Goal: Task Accomplishment & Management: Complete application form

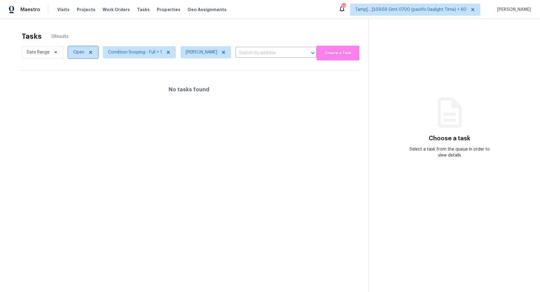
click at [77, 51] on span "Open" at bounding box center [78, 52] width 11 height 6
click at [87, 86] on label "Blocked" at bounding box center [83, 86] width 24 height 6
click at [75, 86] on input "Blocked" at bounding box center [73, 85] width 4 height 4
checkbox input "true"
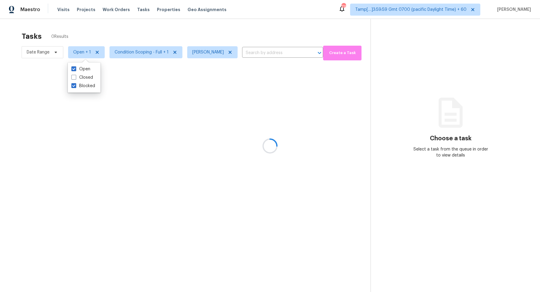
click at [173, 35] on div at bounding box center [270, 146] width 540 height 292
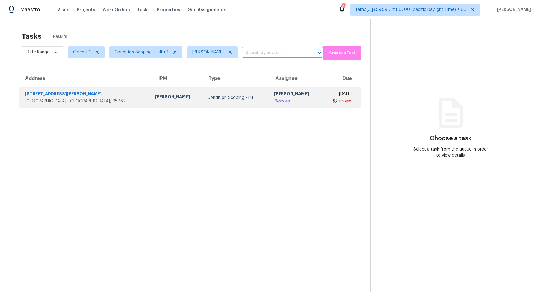
click at [269, 92] on td "Hariharan GV Blocked" at bounding box center [295, 97] width 52 height 21
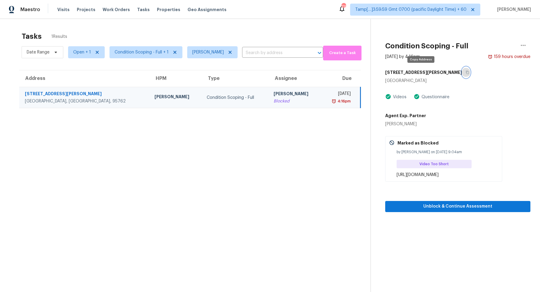
click at [462, 72] on button "button" at bounding box center [466, 72] width 8 height 11
click at [466, 71] on icon "button" at bounding box center [468, 73] width 4 height 4
click at [462, 71] on button "button" at bounding box center [466, 72] width 8 height 11
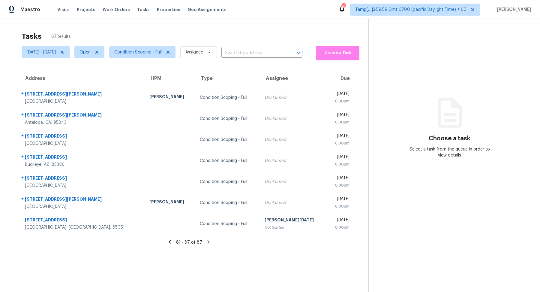
scroll to position [19, 0]
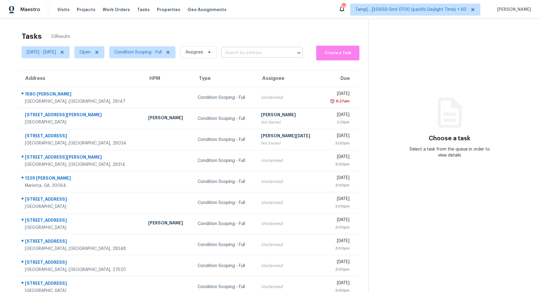
click at [254, 54] on input "text" at bounding box center [253, 52] width 64 height 9
paste input "5490 Hampton Ct, Atlanta, GA 30349"
type input "5490 Hampton Ct, Atlanta, GA 30349"
click at [261, 65] on li "5490 Hampton Ct, Atlanta, GA 30349" at bounding box center [282, 66] width 81 height 10
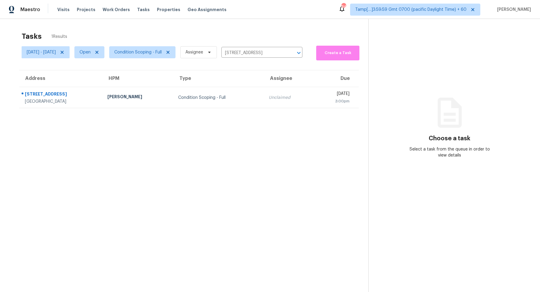
click at [219, 88] on td "Condition Scoping - Full" at bounding box center [218, 97] width 91 height 21
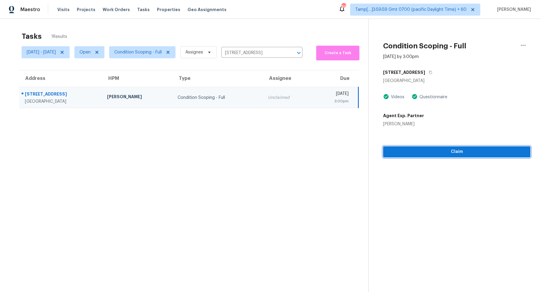
click at [443, 152] on span "Claim" at bounding box center [457, 152] width 138 height 8
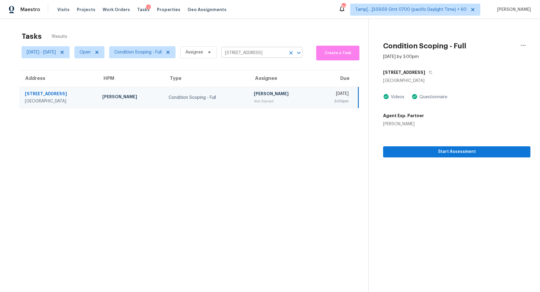
click at [253, 51] on input "5490 Hampton Ct, Atlanta, GA 30349" at bounding box center [253, 52] width 64 height 9
paste input "960 Oxford Rd, Ball Ground, GA 30107"
type input "960 Oxford Rd, Ball Ground, GA 30107"
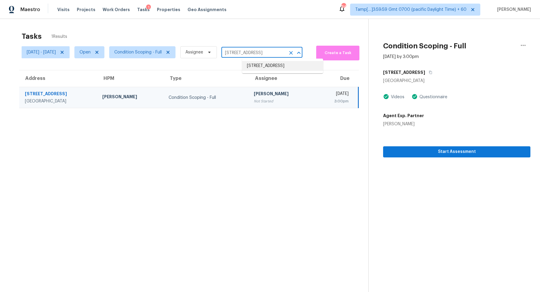
click at [255, 65] on li "960 Oxford Rd, Ball Ground, GA 30107" at bounding box center [282, 66] width 81 height 10
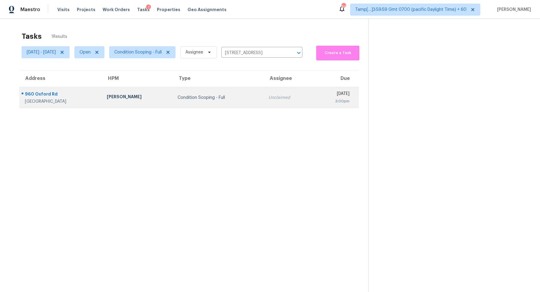
click at [206, 98] on div "Condition Scoping - Full" at bounding box center [218, 98] width 81 height 6
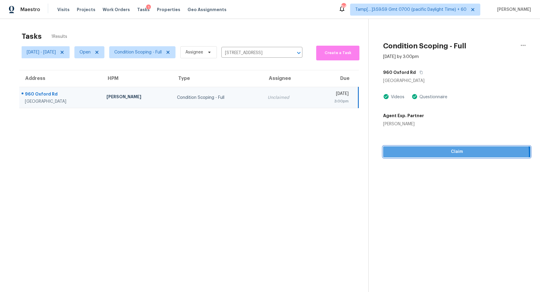
click at [419, 154] on span "Claim" at bounding box center [457, 152] width 138 height 8
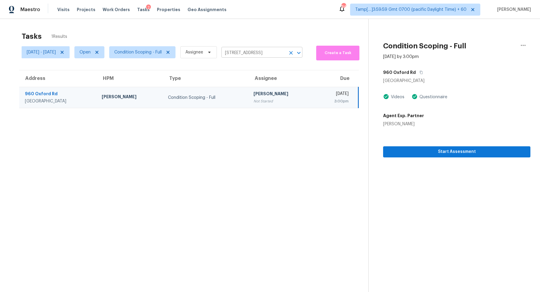
click at [249, 52] on input "960 Oxford Rd, Ball Ground, GA 30107" at bounding box center [253, 52] width 64 height 9
paste input "[STREET_ADDRESS][PERSON_NAME][PERSON_NAME]"
type input "[STREET_ADDRESS][PERSON_NAME][PERSON_NAME]"
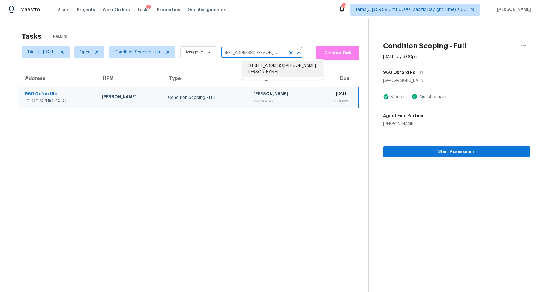
click at [249, 66] on li "[STREET_ADDRESS][PERSON_NAME][PERSON_NAME]" at bounding box center [282, 69] width 81 height 16
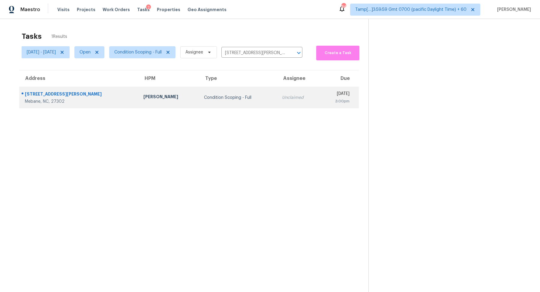
click at [325, 101] on div "3:00pm" at bounding box center [337, 101] width 25 height 6
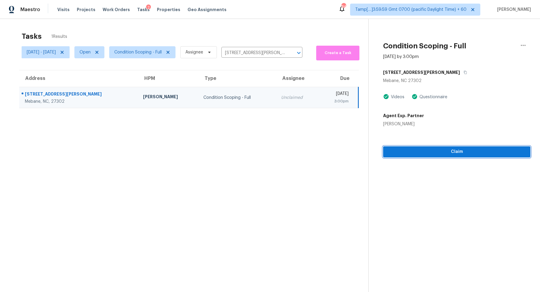
click at [415, 152] on span "Claim" at bounding box center [457, 152] width 138 height 8
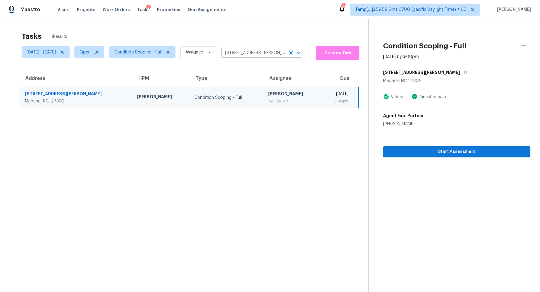
click at [250, 54] on input "[STREET_ADDRESS][PERSON_NAME][PERSON_NAME]" at bounding box center [253, 52] width 64 height 9
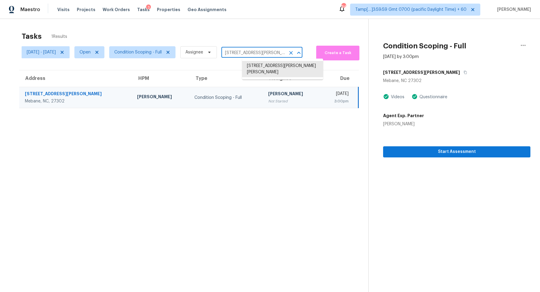
click at [250, 54] on input "[STREET_ADDRESS][PERSON_NAME][PERSON_NAME]" at bounding box center [253, 52] width 64 height 9
paste input "124 Penny Brink Dr Antioch, TN, 37013"
type input "124 Penny Brink Dr Antioch, TN, 37013"
click at [261, 68] on li "124 Penny Brink Dr, Antioch, TN 37013" at bounding box center [282, 66] width 81 height 10
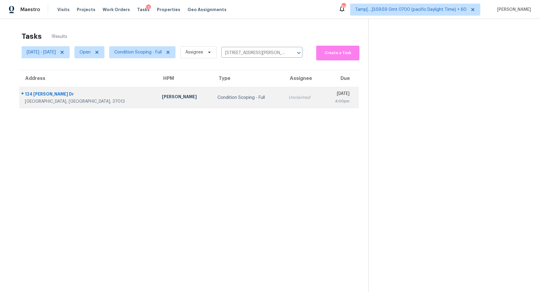
click at [284, 101] on td "Unclaimed" at bounding box center [303, 97] width 39 height 21
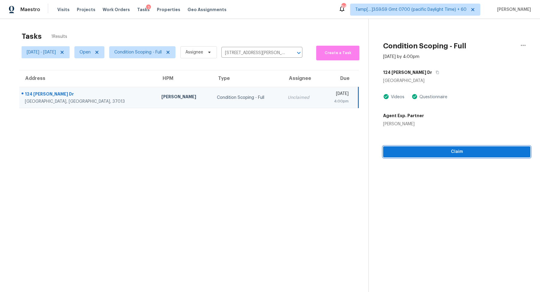
click at [408, 153] on span "Claim" at bounding box center [457, 152] width 138 height 8
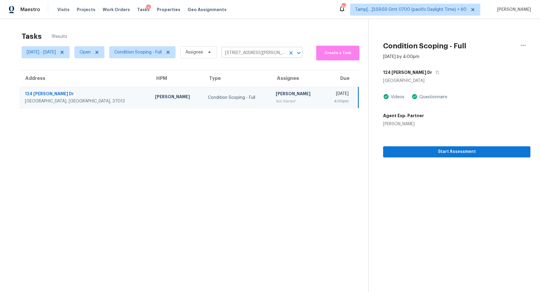
click at [270, 53] on input "124 Penny Brink Dr, Antioch, TN 37013" at bounding box center [253, 52] width 64 height 9
paste input "2821 Montreaux, The Colony, TX 75056"
type input "2821 Montreaux, The Colony, TX 75056"
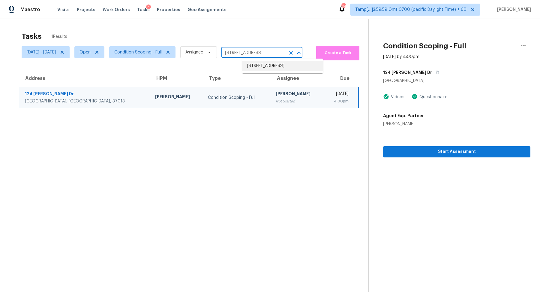
click at [257, 68] on li "2821 Montreaux, The Colony, TX 75056" at bounding box center [282, 66] width 81 height 10
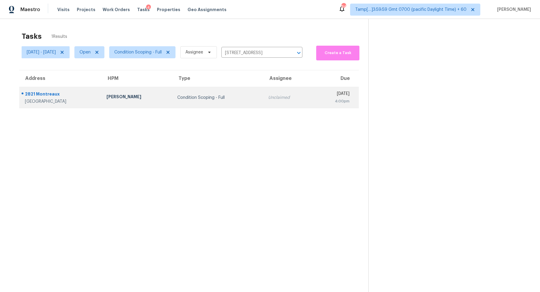
click at [236, 102] on td "Condition Scoping - Full" at bounding box center [218, 97] width 91 height 21
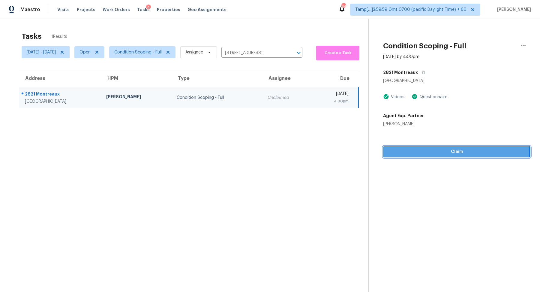
click at [423, 152] on span "Claim" at bounding box center [457, 152] width 138 height 8
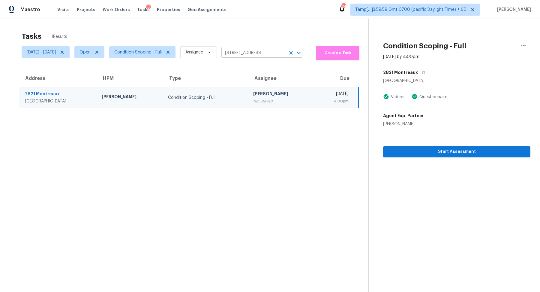
click at [243, 57] on body "Maestro Visits Projects Work Orders Tasks 5 Properties Geo Assignments 844 Tamp…" at bounding box center [270, 146] width 540 height 292
click at [247, 56] on input "2821 Montreaux, The Colony, TX 75056" at bounding box center [253, 52] width 64 height 9
paste input "3944 E Kenley Ln, San Tan Valley, AZ 85143"
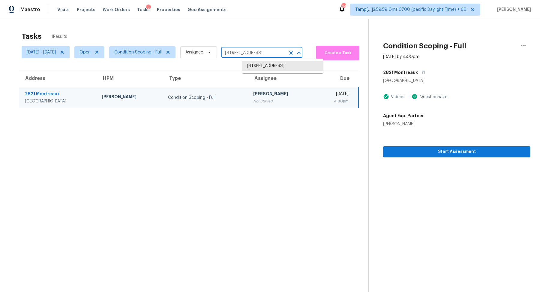
type input "3944 E Kenley Ln, San Tan Valley, AZ 85143"
click at [252, 68] on li "3944 E Kenley Ln, San Tan Valley, AZ 85143" at bounding box center [282, 66] width 81 height 10
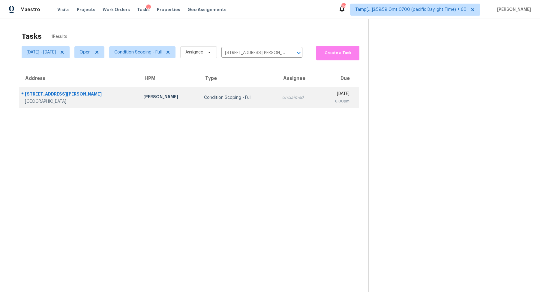
click at [237, 92] on td "Condition Scoping - Full" at bounding box center [238, 97] width 78 height 21
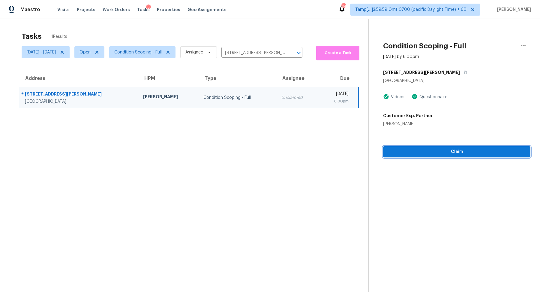
click at [428, 155] on button "Claim" at bounding box center [456, 151] width 147 height 11
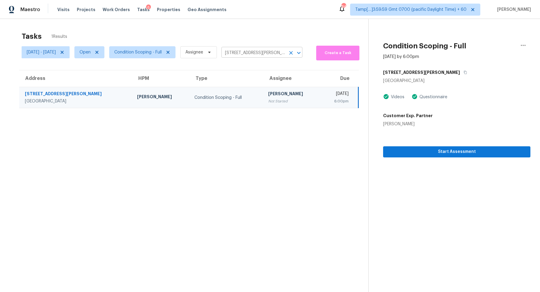
click at [250, 56] on input "3944 E Kenley Ln, San Tan Valley, AZ 85143" at bounding box center [253, 52] width 64 height 9
paste input "[STREET_ADDRESS][PERSON_NAME]"
type input "1040 E Crimm Rd, San Tan Valley, AZ 85143"
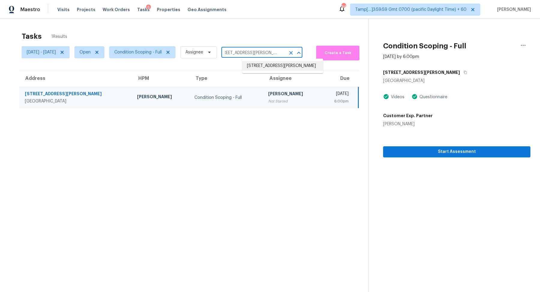
click at [264, 68] on li "1040 E Crimm Rd, San Tan Valley, AZ 85143" at bounding box center [282, 66] width 81 height 10
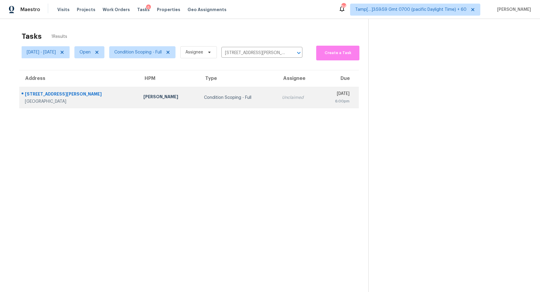
click at [235, 97] on td "Condition Scoping - Full" at bounding box center [238, 97] width 78 height 21
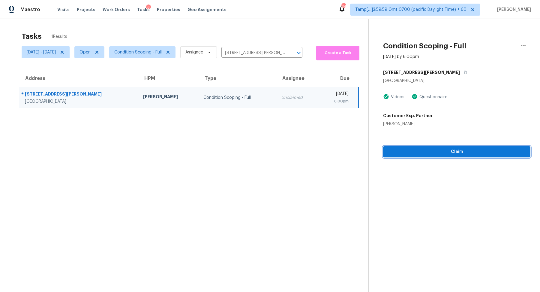
click at [415, 153] on span "Claim" at bounding box center [457, 152] width 138 height 8
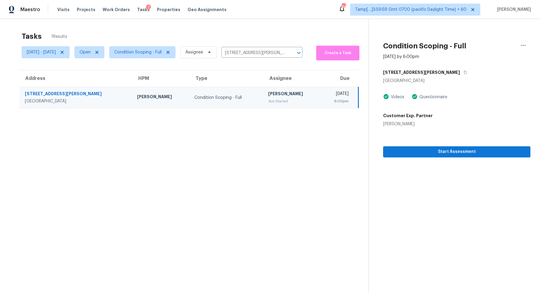
click at [220, 91] on td "Condition Scoping - Full" at bounding box center [227, 97] width 74 height 21
click at [321, 97] on td "Thu, Aug 28th 2025 6:00pm" at bounding box center [340, 97] width 38 height 21
click at [291, 138] on section "Tasks 1 Results Thu, Aug 28 - Thu, Aug 28 Open Condition Scoping - Full Assigne…" at bounding box center [189, 170] width 359 height 282
click at [277, 98] on div "Not Started" at bounding box center [292, 101] width 48 height 6
click at [410, 76] on div "[STREET_ADDRESS][PERSON_NAME]" at bounding box center [456, 72] width 147 height 11
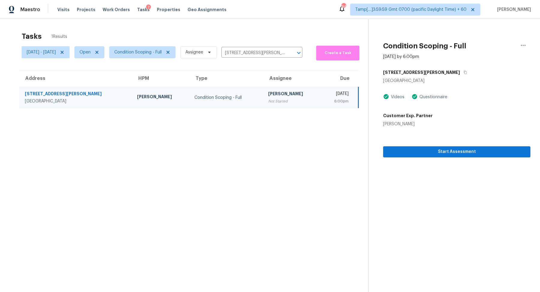
click at [326, 91] on div "[DATE]" at bounding box center [337, 95] width 23 height 8
click at [421, 151] on span "Start Assessment" at bounding box center [457, 152] width 138 height 8
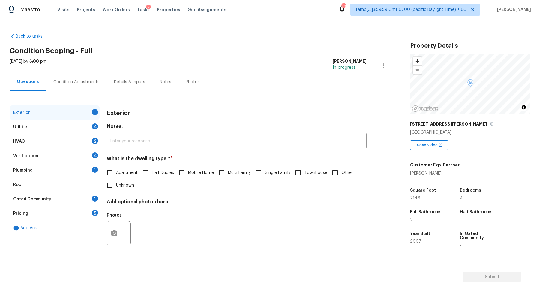
click at [170, 171] on span "Half Duplex" at bounding box center [163, 173] width 22 height 6
click at [152, 171] on input "Half Duplex" at bounding box center [145, 172] width 13 height 13
checkbox input "true"
click at [95, 133] on div "Utilities 4" at bounding box center [55, 127] width 90 height 14
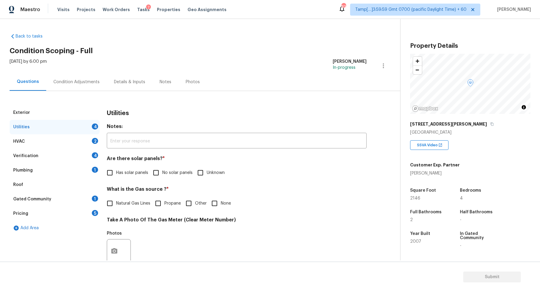
click at [156, 170] on input "No solar panels" at bounding box center [156, 172] width 13 height 13
checkbox input "true"
click at [125, 203] on span "Natural Gas Lines" at bounding box center [133, 203] width 34 height 6
click at [116, 203] on input "Natural Gas Lines" at bounding box center [110, 203] width 13 height 13
checkbox input "true"
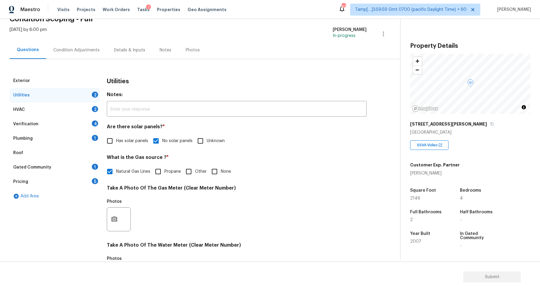
scroll to position [160, 0]
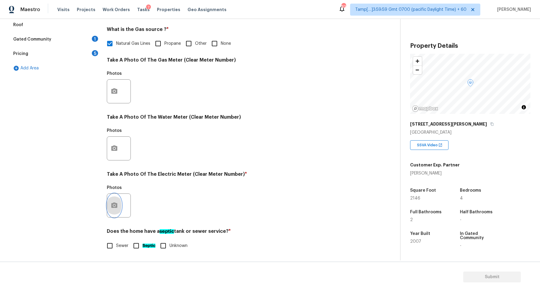
click at [115, 209] on button "button" at bounding box center [114, 205] width 14 height 23
click at [116, 204] on icon "button" at bounding box center [114, 204] width 6 height 5
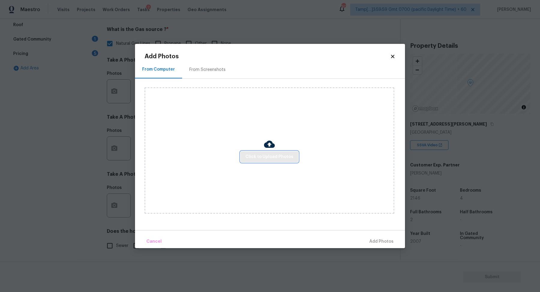
click at [264, 158] on span "Click to Upload Photos" at bounding box center [269, 157] width 48 height 8
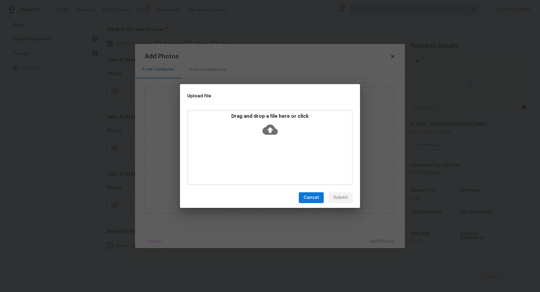
click at [274, 139] on div "Drag and drop a file here or click" at bounding box center [270, 147] width 166 height 75
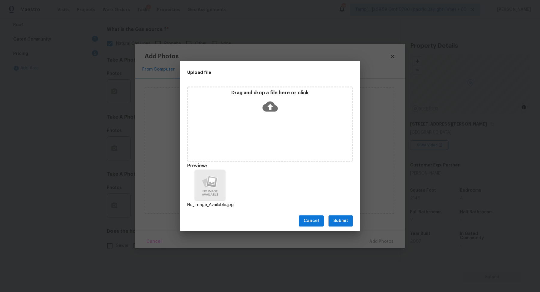
click at [339, 221] on span "Submit" at bounding box center [340, 221] width 15 height 8
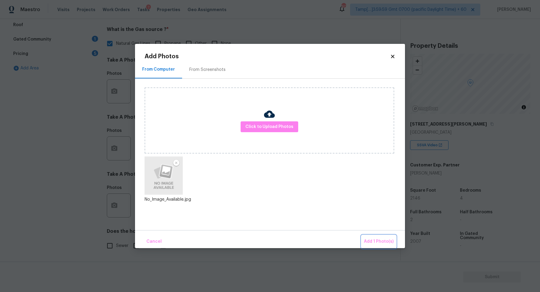
click at [368, 237] on button "Add 1 Photo(s)" at bounding box center [379, 241] width 35 height 13
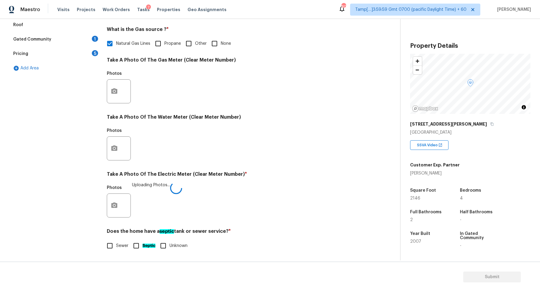
click at [121, 246] on span "Sewer" at bounding box center [122, 245] width 12 height 6
click at [116, 246] on input "Sewer" at bounding box center [110, 245] width 13 height 13
checkbox input "true"
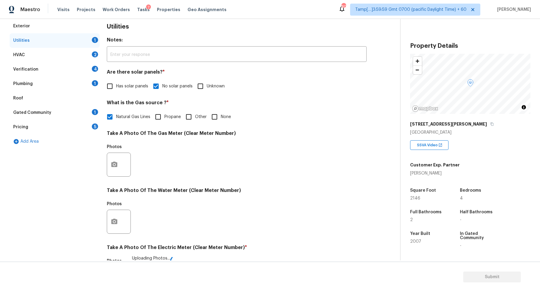
scroll to position [48, 0]
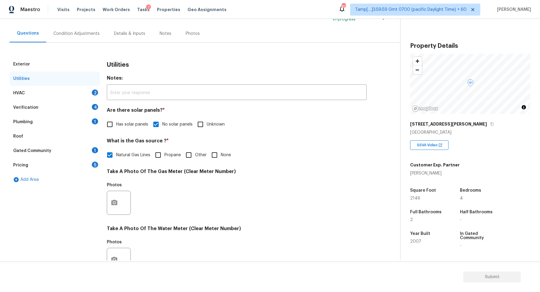
click at [83, 94] on div "HVAC 2" at bounding box center [55, 93] width 90 height 14
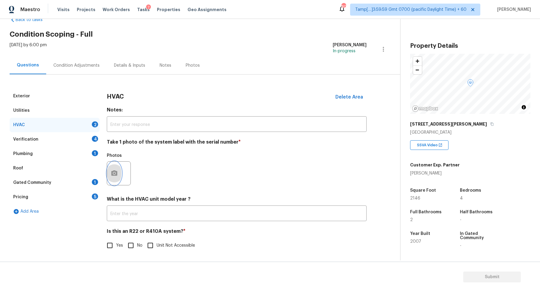
click at [108, 169] on button "button" at bounding box center [114, 172] width 14 height 23
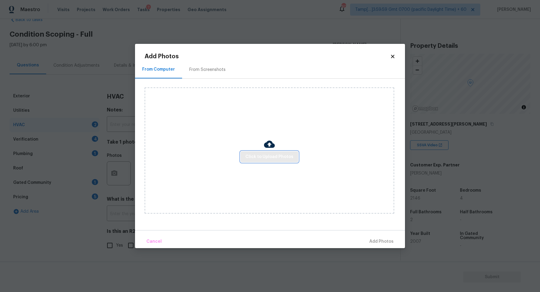
click at [259, 160] on span "Click to Upload Photos" at bounding box center [269, 157] width 48 height 8
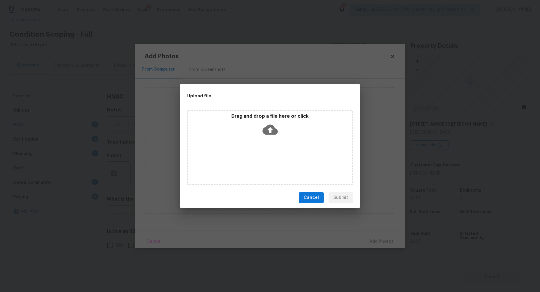
click at [273, 132] on icon at bounding box center [270, 130] width 15 height 10
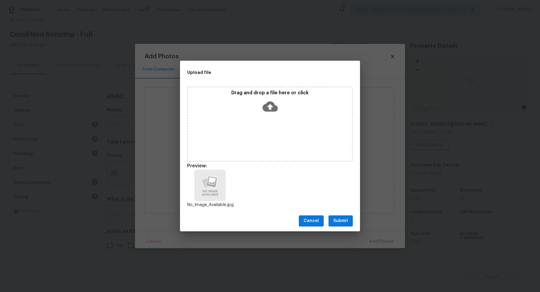
click at [338, 217] on span "Submit" at bounding box center [340, 221] width 15 height 8
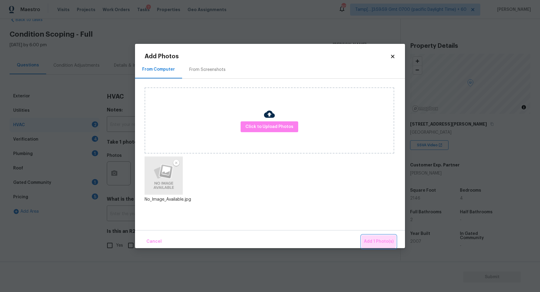
click at [371, 239] on span "Add 1 Photo(s)" at bounding box center [379, 242] width 30 height 8
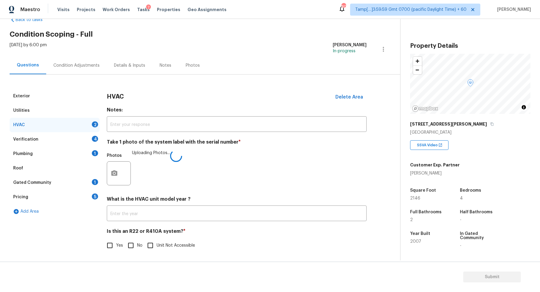
click at [125, 250] on input "No" at bounding box center [131, 245] width 13 height 13
checkbox input "true"
click at [144, 175] on img at bounding box center [145, 173] width 24 height 24
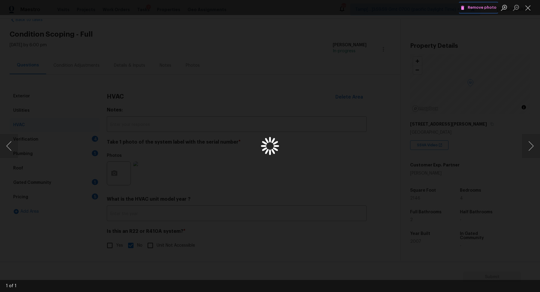
click at [479, 7] on span "Remove photo" at bounding box center [479, 7] width 36 height 7
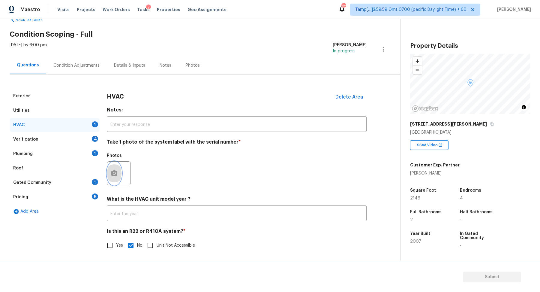
click at [117, 176] on icon "button" at bounding box center [114, 173] width 7 height 7
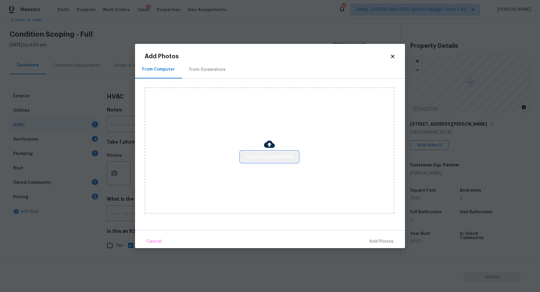
click at [273, 160] on span "Click to Upload Photos" at bounding box center [269, 157] width 48 height 8
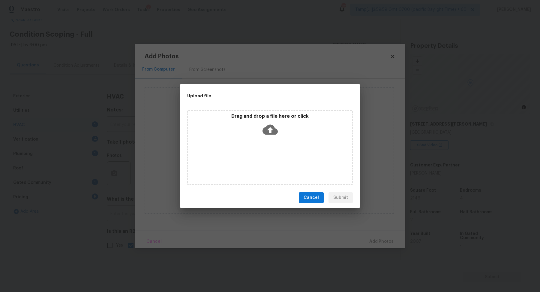
click at [275, 133] on icon at bounding box center [270, 130] width 15 height 10
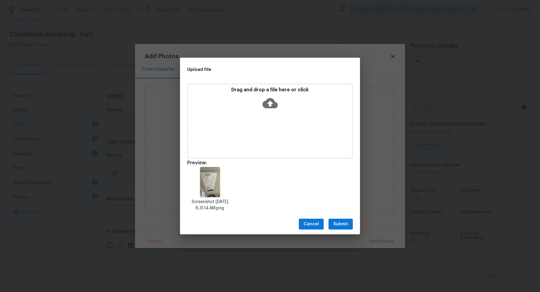
click at [335, 225] on span "Submit" at bounding box center [340, 224] width 15 height 8
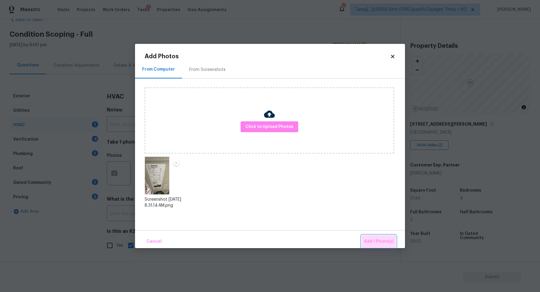
click at [367, 236] on button "Add 1 Photo(s)" at bounding box center [379, 241] width 35 height 13
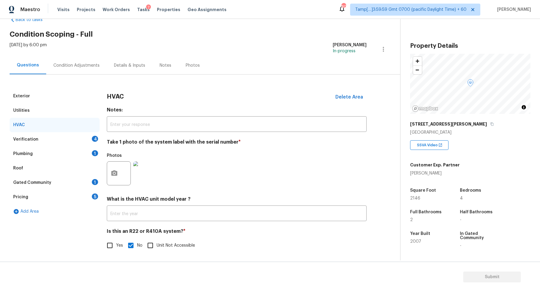
click at [123, 245] on div "Yes No Unit Not Accessible" at bounding box center [237, 245] width 260 height 13
click at [118, 245] on span "Yes" at bounding box center [119, 245] width 7 height 6
click at [116, 245] on input "Yes" at bounding box center [110, 245] width 13 height 13
checkbox input "true"
checkbox input "false"
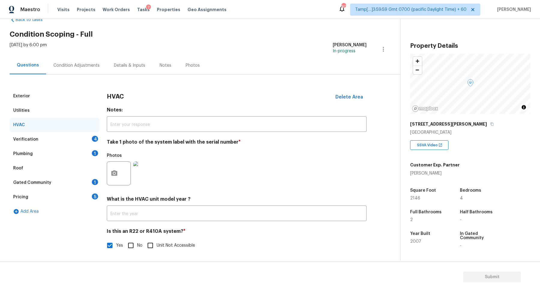
click at [93, 141] on div "Verification 4" at bounding box center [55, 139] width 90 height 14
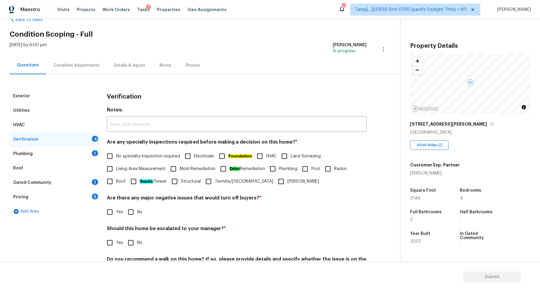
click at [121, 156] on span "No specialty inspection required" at bounding box center [148, 156] width 64 height 6
click at [116, 156] on input "No specialty inspection required" at bounding box center [110, 156] width 13 height 13
checkbox input "true"
click at [134, 215] on input "No" at bounding box center [131, 212] width 13 height 13
checkbox input "true"
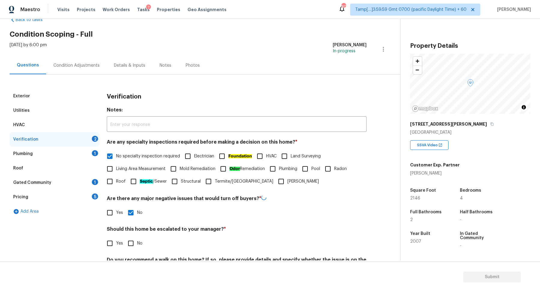
click at [114, 238] on input "Yes" at bounding box center [110, 243] width 13 height 13
checkbox input "true"
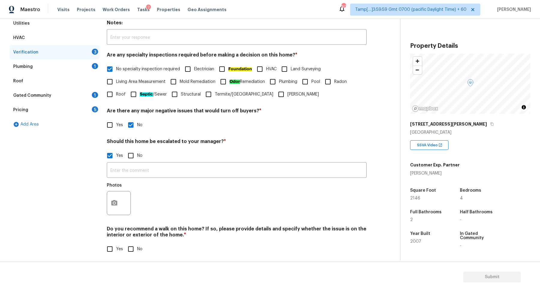
click at [133, 155] on input "No" at bounding box center [131, 155] width 13 height 13
checkbox input "true"
checkbox input "false"
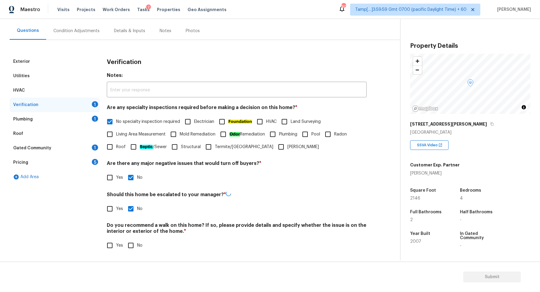
scroll to position [50, 0]
click at [129, 248] on input "No" at bounding box center [131, 245] width 13 height 13
checkbox input "true"
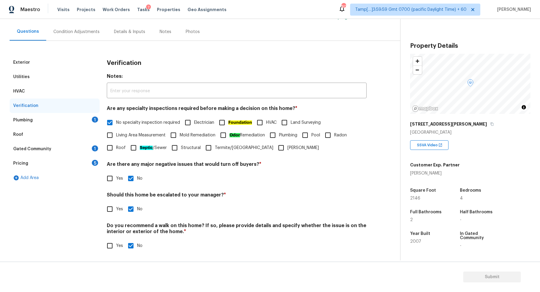
click at [94, 124] on div "Plumbing 1" at bounding box center [55, 120] width 90 height 14
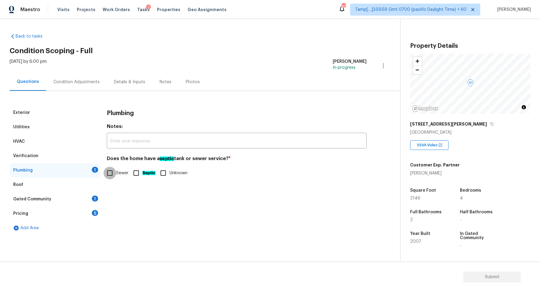
click at [109, 170] on input "Sewer" at bounding box center [110, 173] width 13 height 13
checkbox input "true"
click at [86, 196] on div "Gated Community 1" at bounding box center [55, 199] width 90 height 14
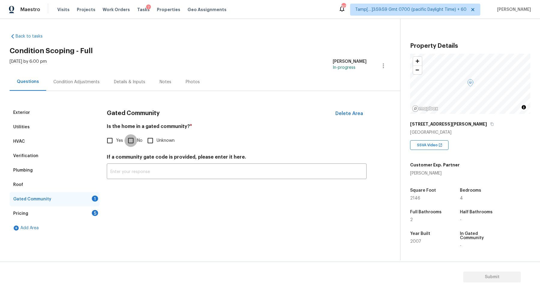
click at [130, 143] on input "No" at bounding box center [131, 140] width 13 height 13
checkbox input "true"
click at [92, 212] on div "5" at bounding box center [95, 213] width 6 height 6
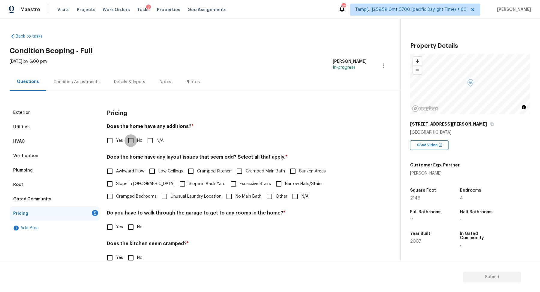
click at [131, 143] on input "No" at bounding box center [131, 140] width 13 height 13
checkbox input "true"
click at [123, 187] on label "Slope in Front Yard" at bounding box center [139, 184] width 71 height 13
click at [116, 187] on input "Slope in Front Yard" at bounding box center [110, 184] width 13 height 13
checkbox input "true"
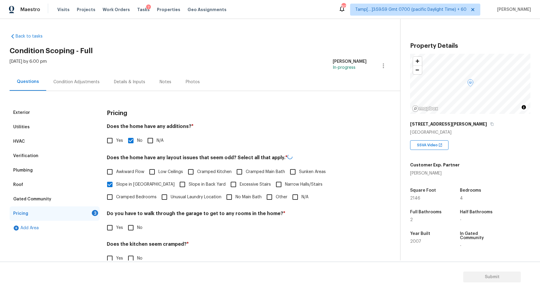
click at [176, 187] on label "Slope in Back Yard" at bounding box center [201, 184] width 50 height 13
click at [176, 187] on input "Slope in Back Yard" at bounding box center [182, 184] width 13 height 13
checkbox input "true"
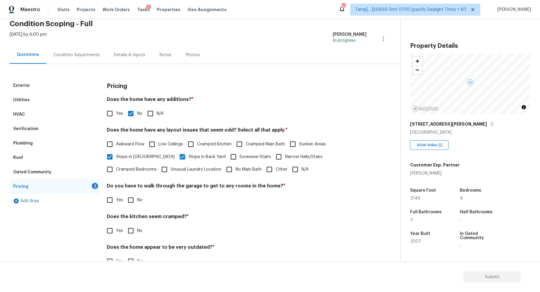
scroll to position [43, 0]
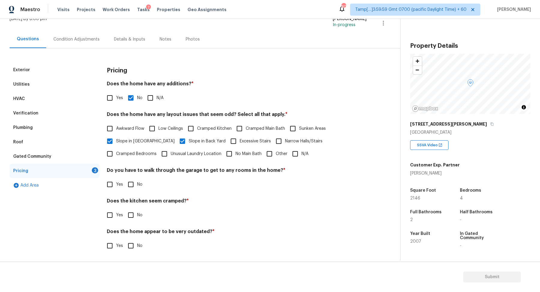
click at [131, 180] on input "No" at bounding box center [131, 184] width 13 height 13
checkbox input "true"
click at [125, 209] on input "No" at bounding box center [131, 215] width 13 height 13
checkbox input "true"
click at [125, 240] on input "No" at bounding box center [131, 246] width 13 height 13
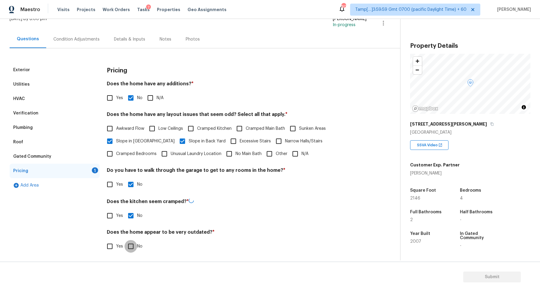
checkbox input "true"
click at [39, 113] on div "Verification" at bounding box center [55, 113] width 90 height 14
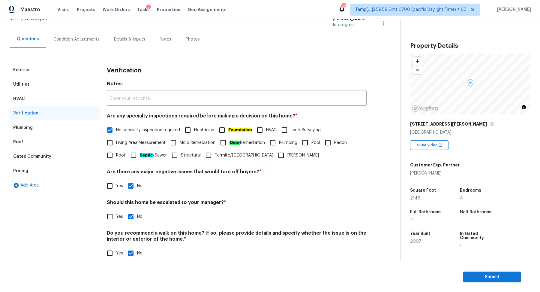
scroll to position [50, 0]
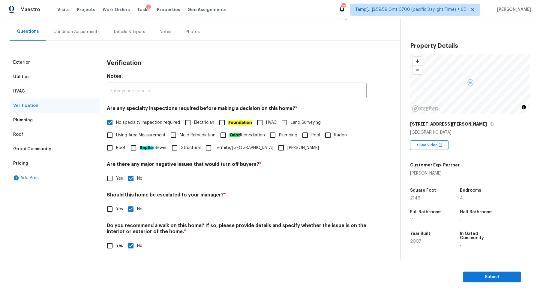
click at [114, 201] on div "Should this home be escalated to your manager? * Yes No" at bounding box center [237, 203] width 260 height 23
click at [116, 209] on label "Yes" at bounding box center [114, 209] width 20 height 13
click at [116, 209] on input "Yes" at bounding box center [110, 209] width 13 height 13
checkbox input "true"
checkbox input "false"
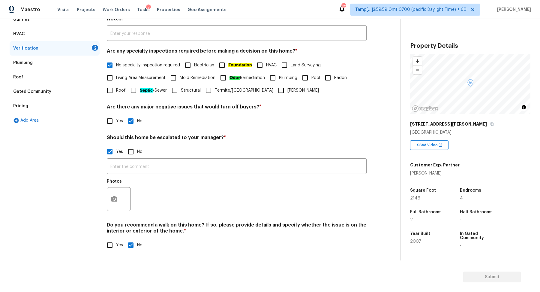
scroll to position [107, 0]
click at [113, 204] on button "button" at bounding box center [114, 199] width 14 height 23
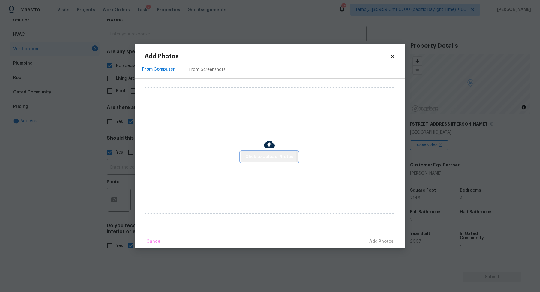
click at [267, 157] on span "Click to Upload Photos" at bounding box center [269, 157] width 48 height 8
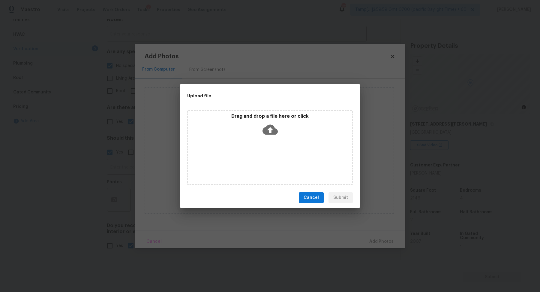
click at [269, 131] on icon at bounding box center [270, 129] width 15 height 15
click at [270, 136] on icon at bounding box center [270, 129] width 15 height 15
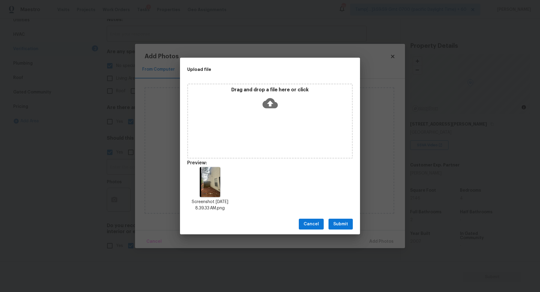
click at [351, 224] on button "Submit" at bounding box center [341, 223] width 24 height 11
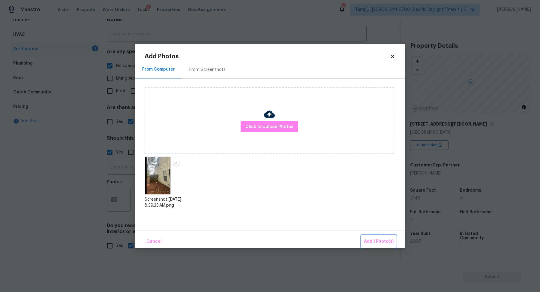
click at [385, 244] on span "Add 1 Photo(s)" at bounding box center [379, 242] width 30 height 8
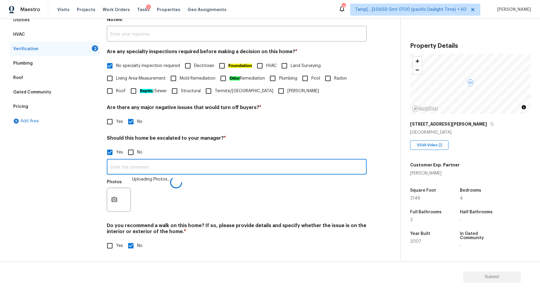
click at [225, 168] on input "text" at bounding box center [237, 167] width 260 height 14
type input "This is a half duplex property, unsure the exterior was covered by the HOA, sco…"
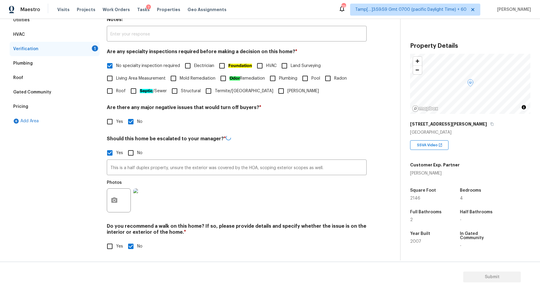
click at [275, 218] on div "Verification Notes: ​ Are any specialty inspections required before making a de…" at bounding box center [237, 128] width 260 height 261
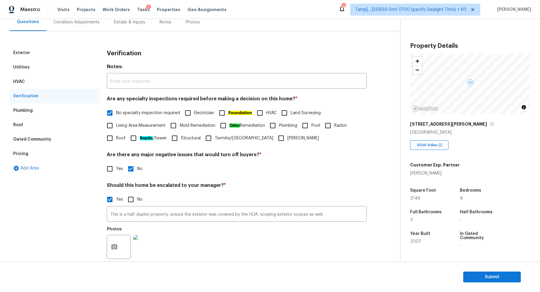
scroll to position [0, 0]
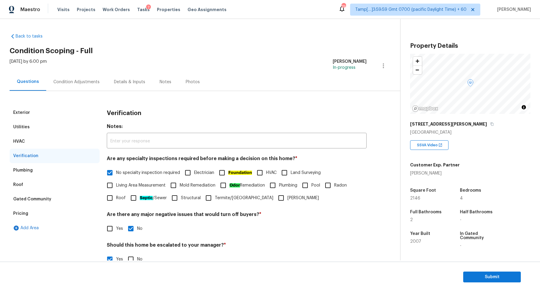
click at [83, 81] on div "Condition Adjustments" at bounding box center [76, 82] width 46 height 6
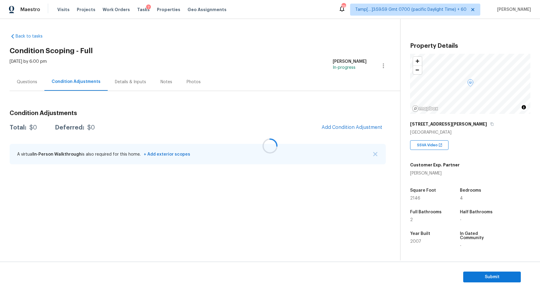
click at [329, 126] on div at bounding box center [270, 146] width 540 height 292
click at [343, 127] on div at bounding box center [270, 146] width 540 height 292
click at [343, 127] on span "Add Condition Adjustment" at bounding box center [352, 127] width 61 height 5
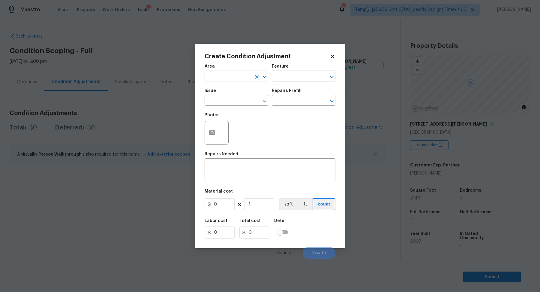
click at [213, 74] on input "text" at bounding box center [228, 76] width 47 height 9
click at [226, 106] on ul "Interior Addition Interior Overall" at bounding box center [237, 95] width 64 height 25
click at [228, 104] on li "Interior Overall" at bounding box center [237, 100] width 64 height 10
type input "Interior Overall"
click at [228, 104] on input "text" at bounding box center [228, 100] width 47 height 9
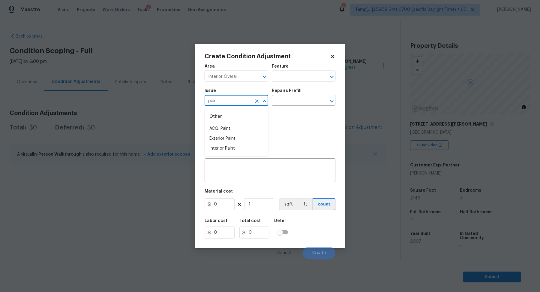
click at [215, 125] on li "ACQ: Paint" at bounding box center [237, 129] width 64 height 10
type input "ACQ: Paint"
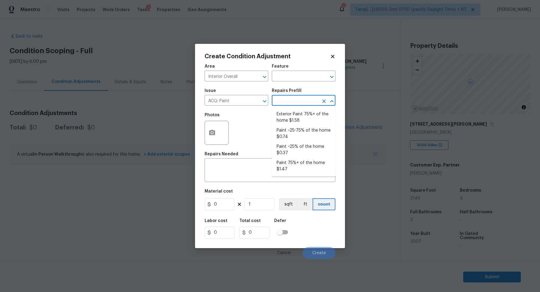
click at [298, 101] on input "text" at bounding box center [295, 100] width 47 height 9
click at [292, 147] on li "Paint ~25% of the home $0.37" at bounding box center [304, 150] width 64 height 16
type input "Acquisition"
type textarea "Acquisition Scope: ~25% of the home needs interior paint"
type input "0.37"
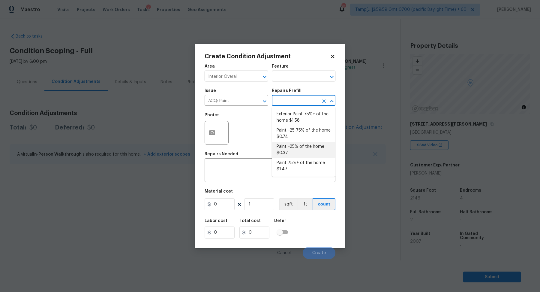
type input "0.37"
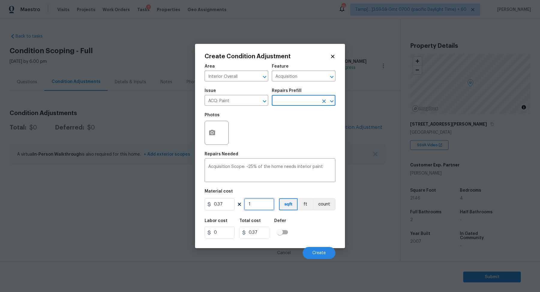
click at [266, 203] on input "1" at bounding box center [259, 204] width 30 height 12
type input "2"
type input "0.74"
type input "21"
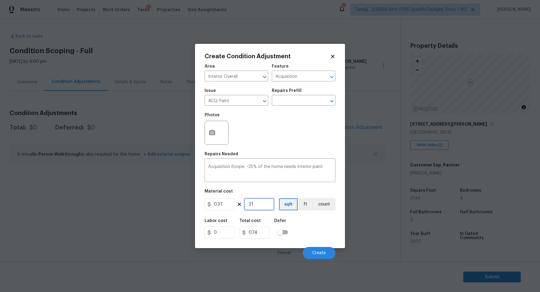
type input "7.77"
type input "214"
type input "79.18"
type input "2146"
type input "794.02"
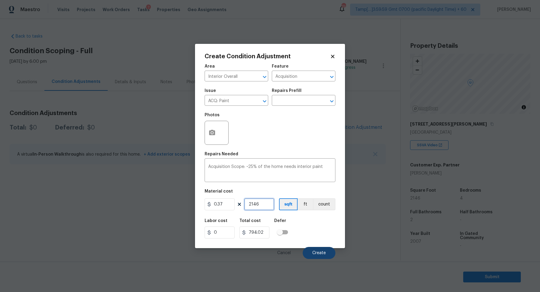
type input "2146"
click at [319, 251] on span "Create" at bounding box center [319, 253] width 14 height 5
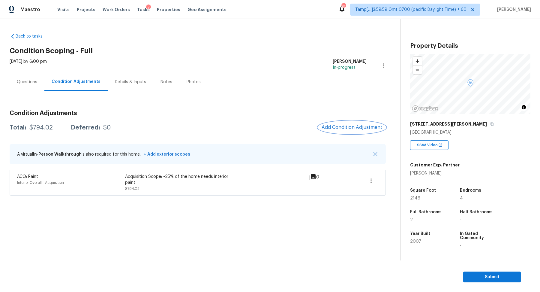
click at [352, 130] on button "Add Condition Adjustment" at bounding box center [352, 127] width 68 height 13
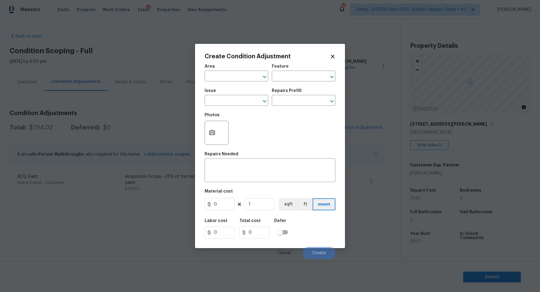
click at [235, 81] on span "Area ​" at bounding box center [237, 73] width 64 height 24
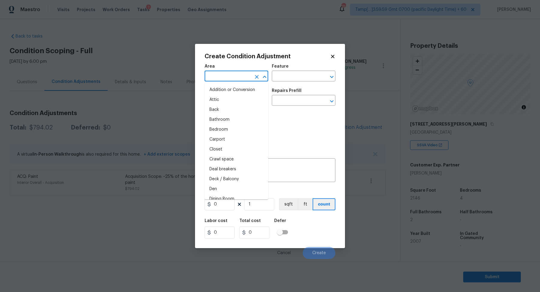
click at [235, 80] on input "text" at bounding box center [228, 76] width 47 height 9
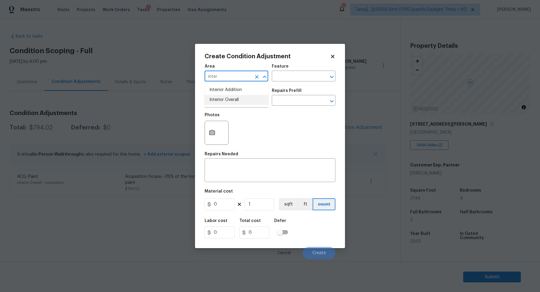
click at [237, 102] on li "Interior Overall" at bounding box center [237, 100] width 64 height 10
type input "Interior Overall"
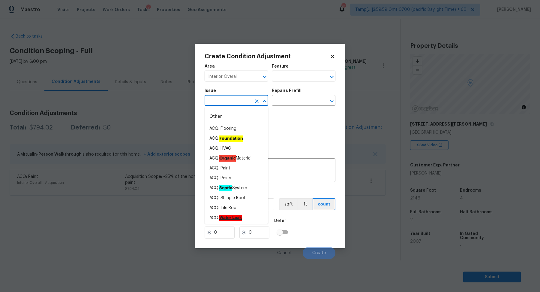
click at [237, 102] on input "text" at bounding box center [228, 100] width 47 height 9
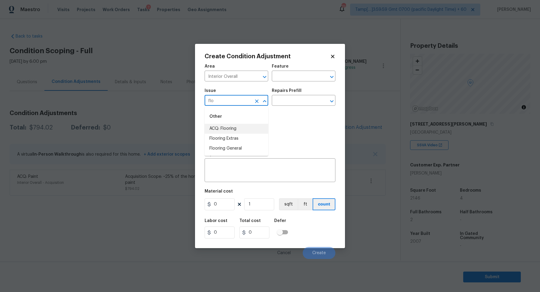
drag, startPoint x: 240, startPoint y: 133, endPoint x: 242, endPoint y: 130, distance: 3.2
click at [242, 130] on ul "ACQ: Flooring Flooring Extras Flooring General" at bounding box center [237, 139] width 64 height 30
click at [242, 130] on li "ACQ: Flooring" at bounding box center [237, 129] width 64 height 10
type input "ACQ: Flooring"
click at [287, 104] on input "text" at bounding box center [295, 100] width 47 height 9
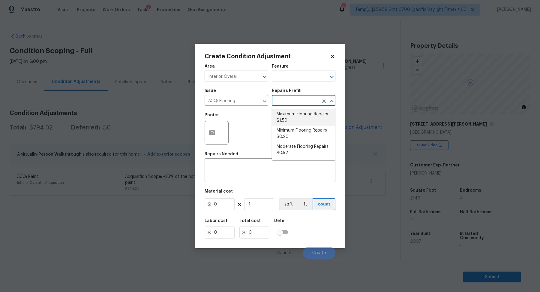
click at [288, 119] on li "Maximum Flooring Repairs $1.50" at bounding box center [304, 117] width 64 height 16
type input "Acquisition"
type textarea "Acquisition Scope: Maximum flooring repairs"
type input "1.5"
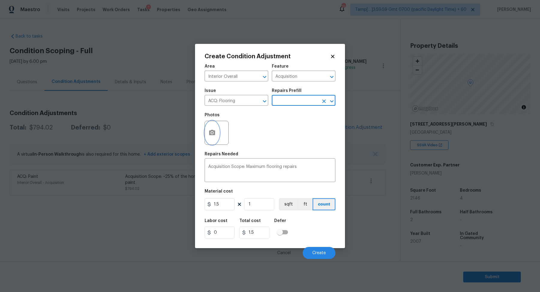
click at [214, 139] on button "button" at bounding box center [212, 132] width 14 height 23
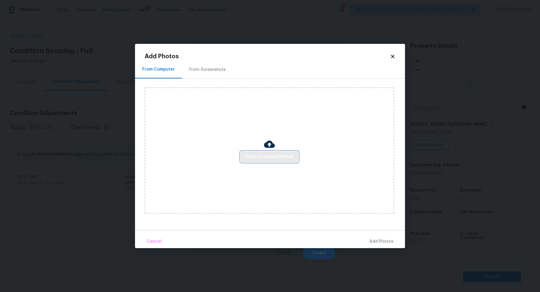
click at [258, 159] on span "Click to Upload Photos" at bounding box center [269, 157] width 48 height 8
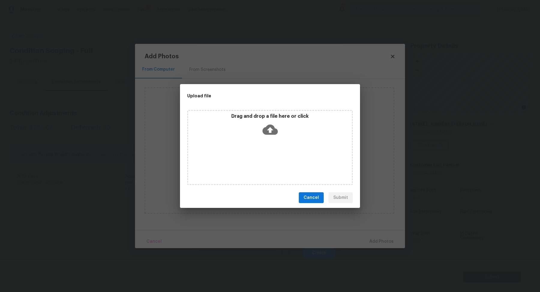
click at [271, 138] on div "Drag and drop a file here or click" at bounding box center [270, 126] width 164 height 26
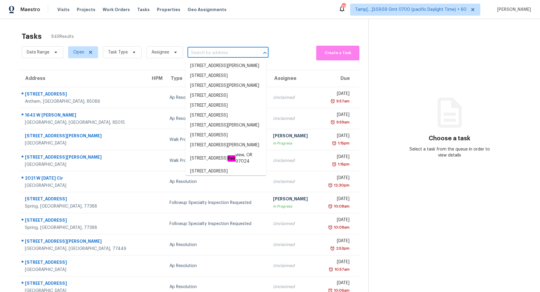
click at [204, 50] on input "text" at bounding box center [220, 52] width 64 height 9
paste input "[STREET_ADDRESS]"
type input "[STREET_ADDRESS]"
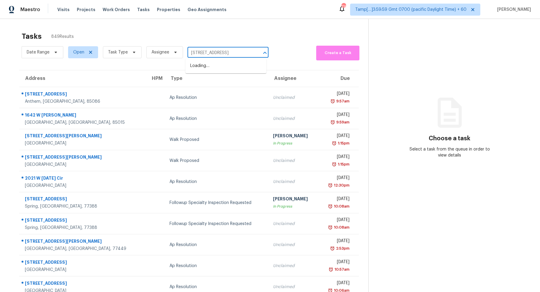
scroll to position [0, 15]
click at [216, 71] on li "[STREET_ADDRESS]" at bounding box center [225, 66] width 81 height 10
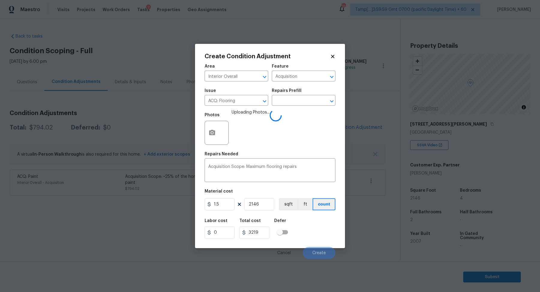
click at [304, 232] on div "Labor cost 0 Total cost 3219 Defer" at bounding box center [270, 228] width 131 height 27
click at [310, 233] on div "Labor cost 0 Total cost 3219 Defer" at bounding box center [270, 228] width 131 height 27
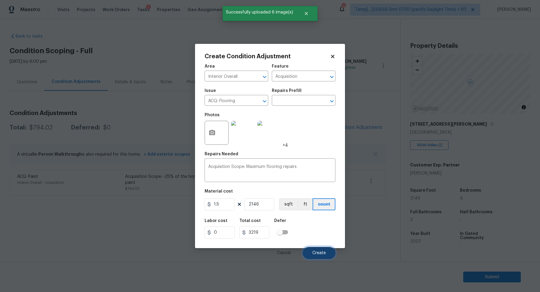
click at [313, 251] on span "Create" at bounding box center [319, 253] width 14 height 5
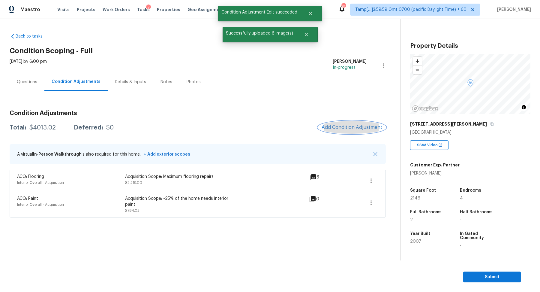
click at [360, 126] on span "Add Condition Adjustment" at bounding box center [352, 127] width 61 height 5
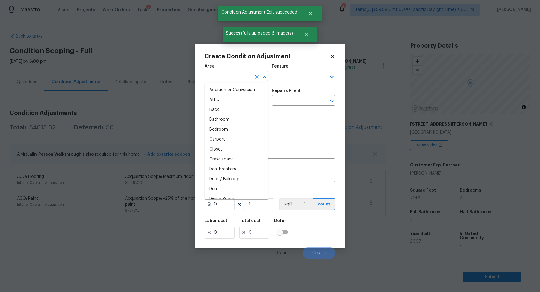
click at [235, 80] on input "text" at bounding box center [228, 76] width 47 height 9
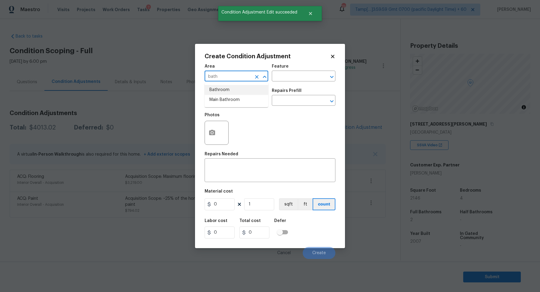
click at [246, 92] on li "Bathroom" at bounding box center [237, 90] width 64 height 10
type input "Bathroom"
click at [241, 101] on input "text" at bounding box center [228, 100] width 47 height 9
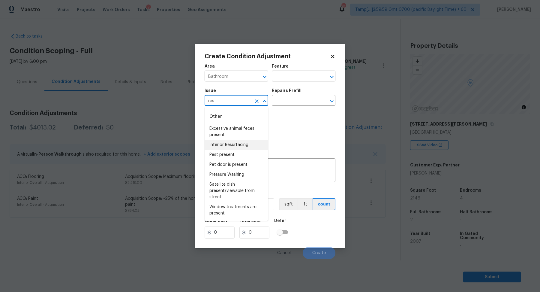
click at [229, 144] on li "Interior Resurfacing" at bounding box center [237, 145] width 64 height 10
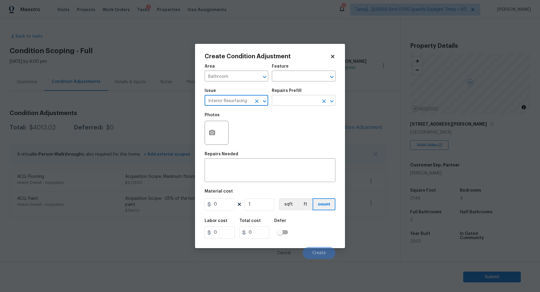
type input "Interior Resurfacing"
click at [291, 98] on input "text" at bounding box center [295, 100] width 47 height 9
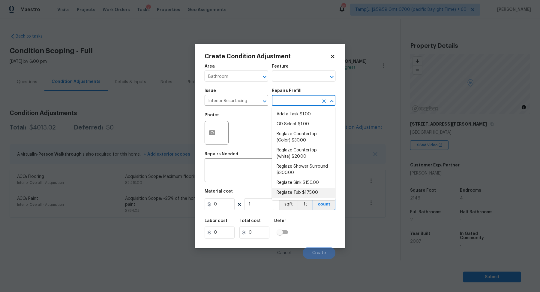
click at [301, 190] on li "Reglaze Tub $175.00" at bounding box center [304, 193] width 64 height 10
type textarea "Prep, mask, clean and reglaze the tub (white) both on the in and outer sides. H…"
type input "175"
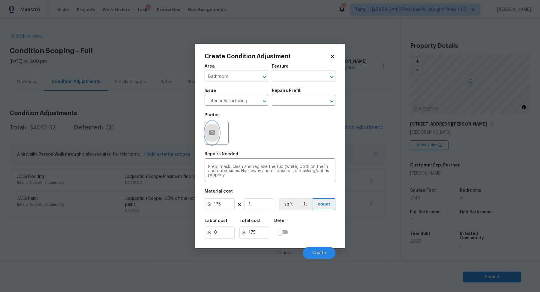
click at [212, 134] on icon "button" at bounding box center [212, 132] width 7 height 7
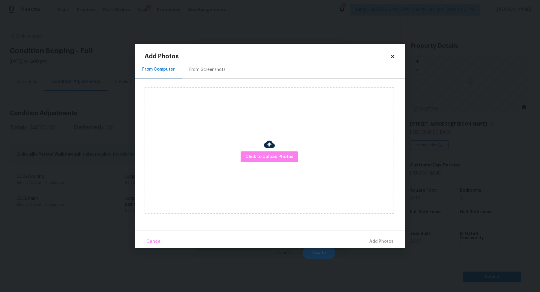
click at [245, 147] on div "Click to Upload Photos" at bounding box center [270, 150] width 250 height 126
click at [247, 151] on div "Click to Upload Photos" at bounding box center [270, 150] width 250 height 126
click at [270, 140] on img at bounding box center [269, 144] width 11 height 11
click at [271, 153] on span "Click to Upload Photos" at bounding box center [269, 157] width 48 height 8
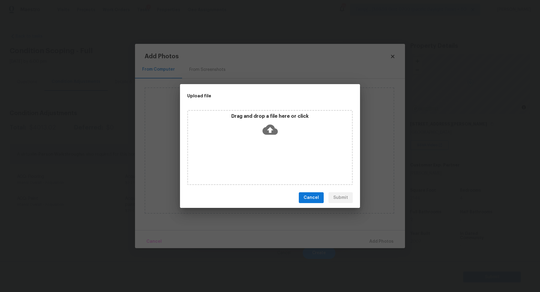
click at [278, 131] on div "Drag and drop a file here or click" at bounding box center [270, 126] width 164 height 26
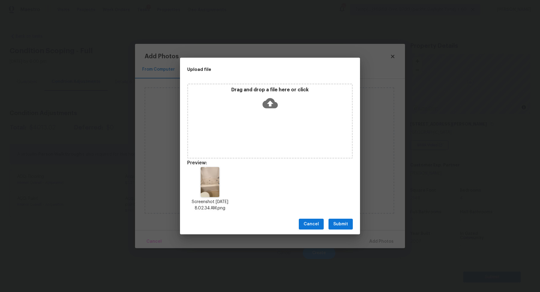
click at [334, 226] on span "Submit" at bounding box center [340, 224] width 15 height 8
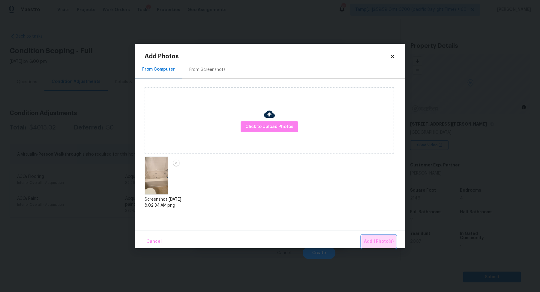
click at [381, 245] on span "Add 1 Photo(s)" at bounding box center [379, 242] width 30 height 8
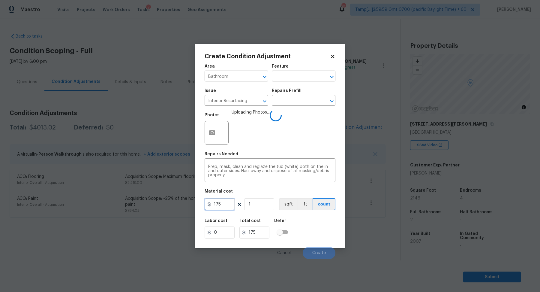
click at [230, 203] on input "175" at bounding box center [220, 204] width 30 height 12
type input "300"
click at [310, 218] on div "Labor cost 0 Total cost 300 Defer" at bounding box center [270, 228] width 131 height 27
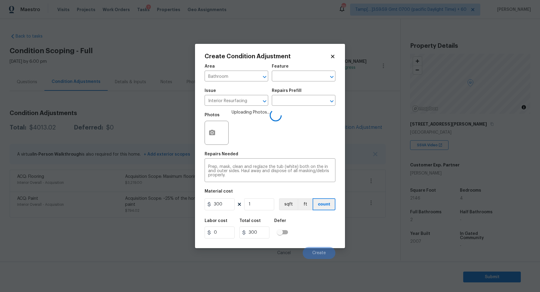
click at [314, 225] on div "Labor cost 0 Total cost 300 Defer" at bounding box center [270, 228] width 131 height 27
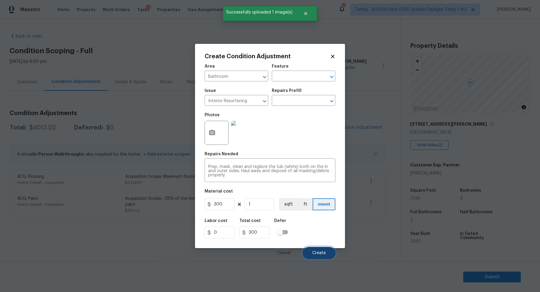
click at [315, 249] on button "Create" at bounding box center [319, 253] width 33 height 12
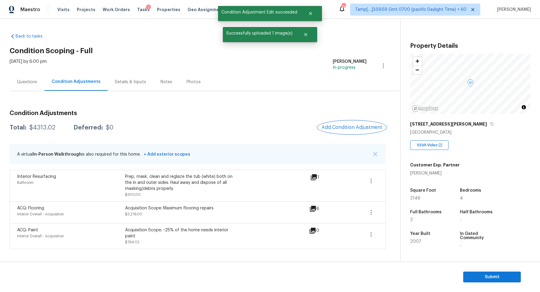
click at [344, 128] on span "Add Condition Adjustment" at bounding box center [352, 127] width 61 height 5
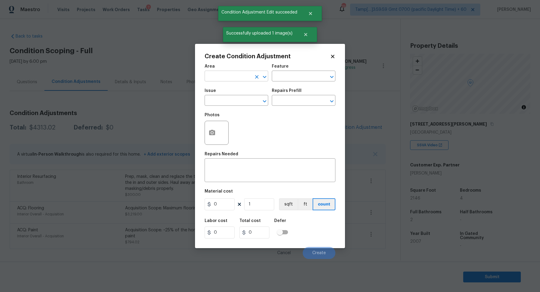
click at [226, 77] on input "text" at bounding box center [228, 76] width 47 height 9
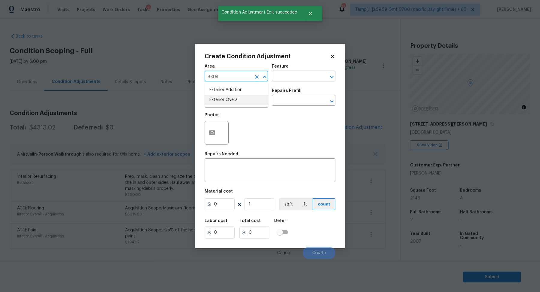
click at [239, 99] on li "Exterior Overall" at bounding box center [237, 100] width 64 height 10
type input "Exterior Overall"
click at [239, 99] on input "text" at bounding box center [228, 100] width 47 height 9
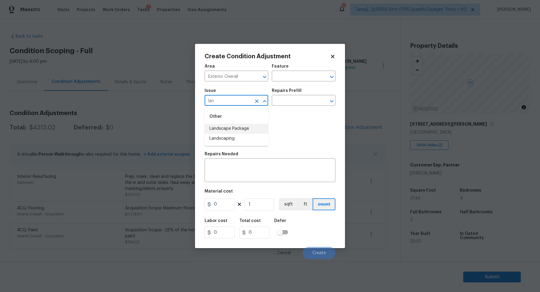
click at [228, 128] on li "Landscape Package" at bounding box center [237, 129] width 64 height 10
type input "Landscape Package"
click at [306, 104] on input "text" at bounding box center [295, 100] width 47 height 9
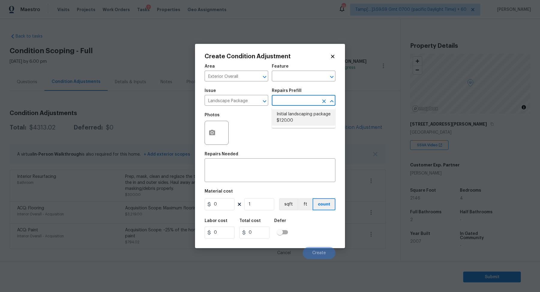
click at [302, 118] on li "Initial landscaping package $120.00" at bounding box center [304, 117] width 64 height 16
type input "Home Readiness Packages"
type textarea "Mowing of grass up to 6" in height. Mow, edge along driveways & sidewalks, trim…"
type input "120"
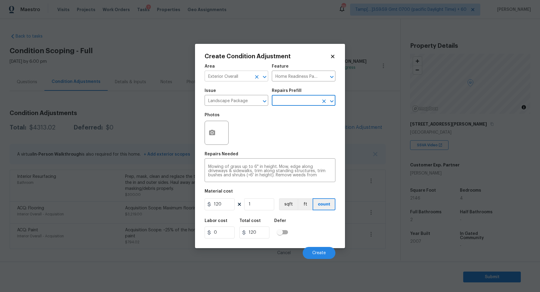
click at [237, 80] on input "Exterior Overall" at bounding box center [228, 76] width 47 height 9
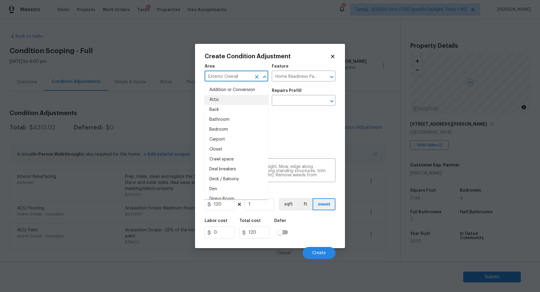
click at [237, 80] on input "Exterior Overall" at bounding box center [228, 76] width 47 height 9
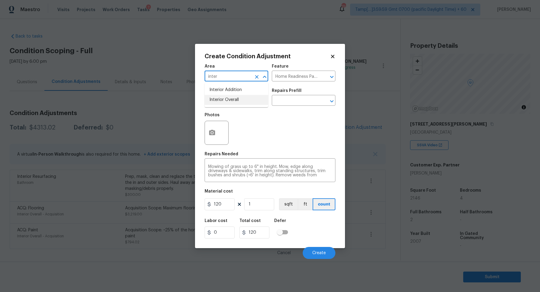
click at [223, 104] on li "Interior Overall" at bounding box center [237, 100] width 64 height 10
type input "Interior Overall"
click at [223, 104] on input "Landscape Package" at bounding box center [228, 100] width 47 height 9
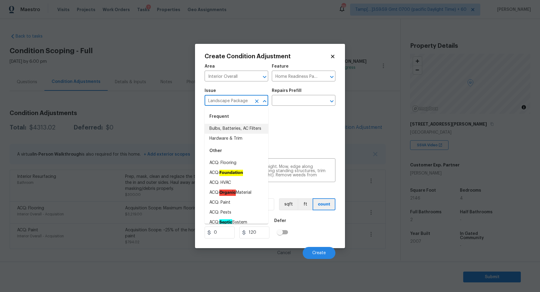
click at [225, 104] on input "Landscape Package" at bounding box center [228, 100] width 47 height 9
click at [287, 77] on input "Home Readiness Packages" at bounding box center [295, 76] width 47 height 9
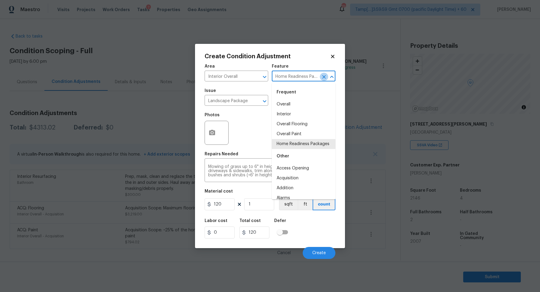
click at [326, 77] on icon "Clear" at bounding box center [324, 77] width 6 height 6
click at [257, 102] on icon "Clear" at bounding box center [257, 101] width 6 height 6
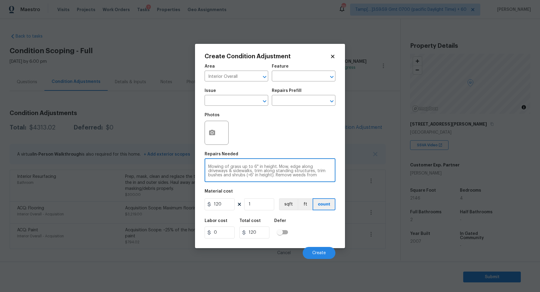
click at [227, 170] on textarea "Mowing of grass up to 6" in height. Mow, edge along driveways & sidewalks, trim…" at bounding box center [270, 170] width 124 height 13
type textarea "Touch up paint the cabinets"
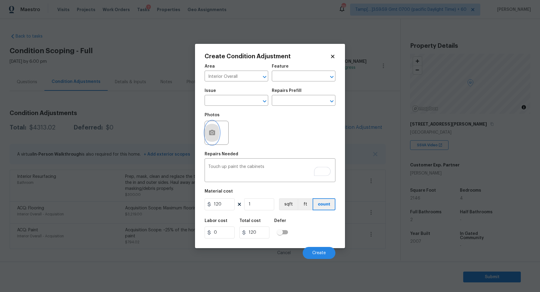
click at [217, 138] on button "button" at bounding box center [212, 132] width 14 height 23
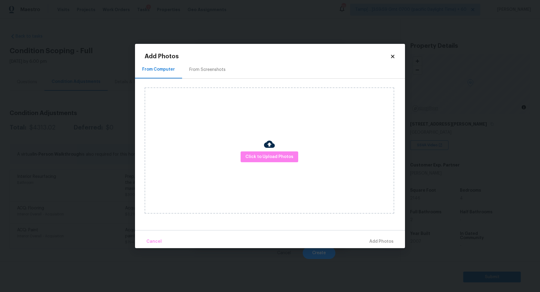
click at [264, 149] on img at bounding box center [269, 144] width 11 height 11
click at [265, 153] on span "Click to Upload Photos" at bounding box center [269, 157] width 48 height 8
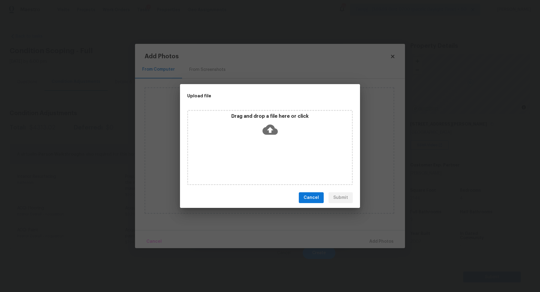
click at [273, 142] on div "Drag and drop a file here or click" at bounding box center [270, 147] width 166 height 75
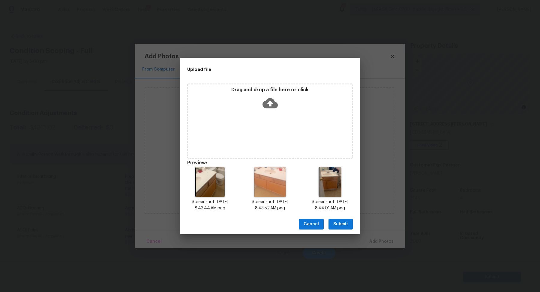
click at [345, 224] on span "Submit" at bounding box center [340, 224] width 15 height 8
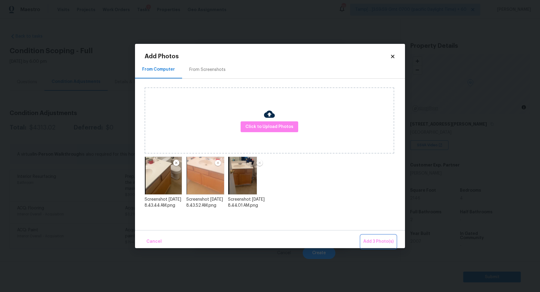
click at [376, 237] on button "Add 3 Photo(s)" at bounding box center [378, 241] width 35 height 13
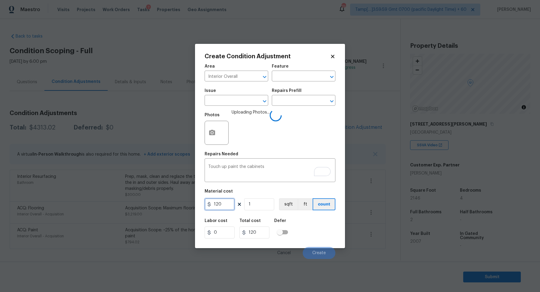
click at [229, 206] on input "120" at bounding box center [220, 204] width 30 height 12
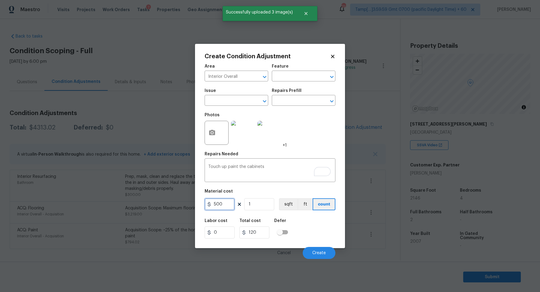
type input "500"
click at [304, 224] on div "Labor cost 0 Total cost 500 Defer" at bounding box center [270, 228] width 131 height 27
click at [318, 251] on span "Create" at bounding box center [319, 253] width 14 height 5
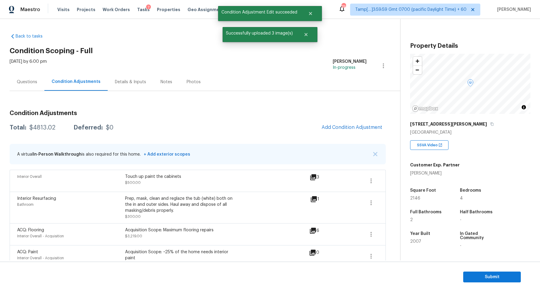
click at [344, 134] on div "Condition Adjustments Total: $4813.02 Deferred: $0 Add Condition Adjustment A v…" at bounding box center [198, 187] width 376 height 165
click at [346, 129] on span "Add Condition Adjustment" at bounding box center [352, 127] width 61 height 5
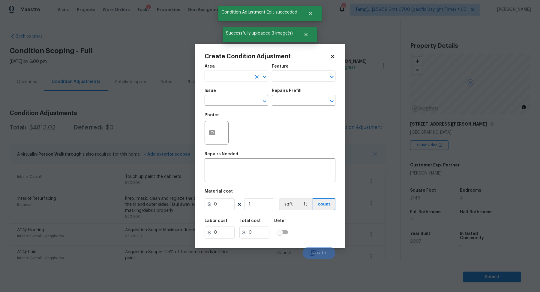
click at [216, 76] on input "text" at bounding box center [228, 76] width 47 height 9
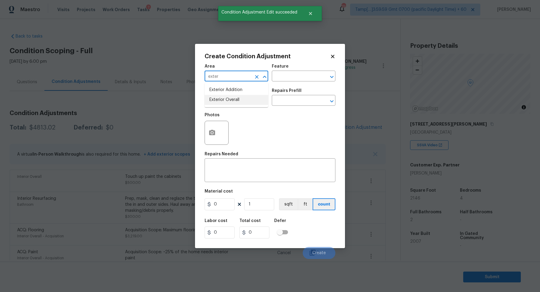
click at [209, 102] on li "Exterior Overall" at bounding box center [237, 100] width 64 height 10
type input "Exterior Overall"
click at [244, 103] on input "text" at bounding box center [228, 100] width 47 height 9
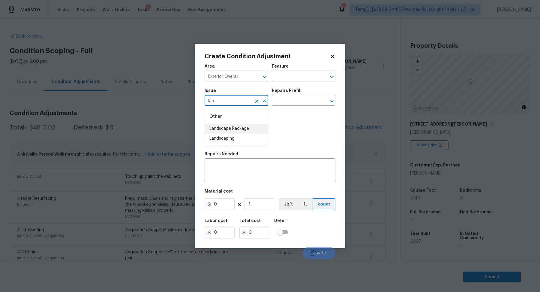
click at [239, 127] on li "Landscape Package" at bounding box center [237, 129] width 64 height 10
type input "Landscape Package"
click at [290, 101] on input "text" at bounding box center [295, 100] width 47 height 9
click at [213, 135] on icon "button" at bounding box center [212, 132] width 7 height 7
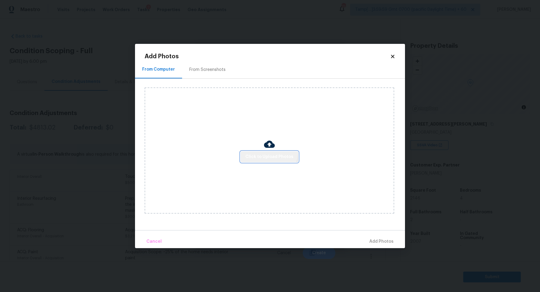
click at [266, 151] on button "Click to Upload Photos" at bounding box center [270, 156] width 58 height 11
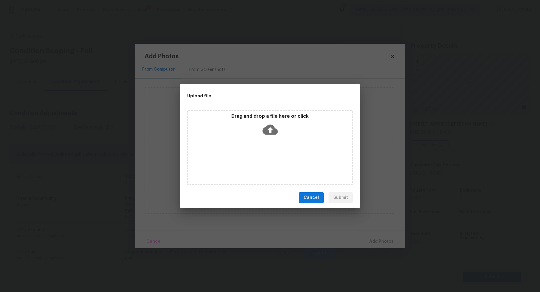
click at [266, 158] on div "Drag and drop a file here or click" at bounding box center [270, 147] width 166 height 75
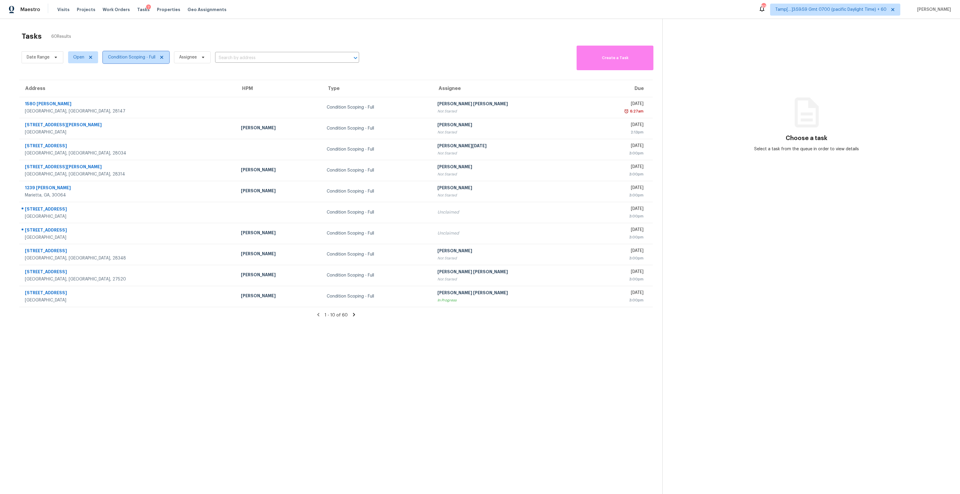
click at [145, 54] on span "Condition Scoping - Full" at bounding box center [131, 57] width 47 height 6
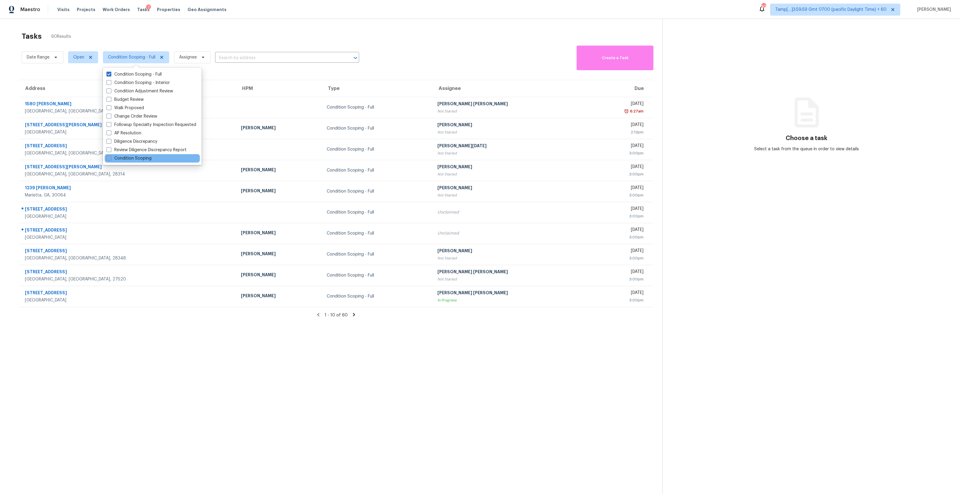
click at [144, 160] on label "Condition Scoping" at bounding box center [129, 158] width 45 height 6
click at [110, 159] on input "Condition Scoping" at bounding box center [109, 157] width 4 height 4
checkbox input "true"
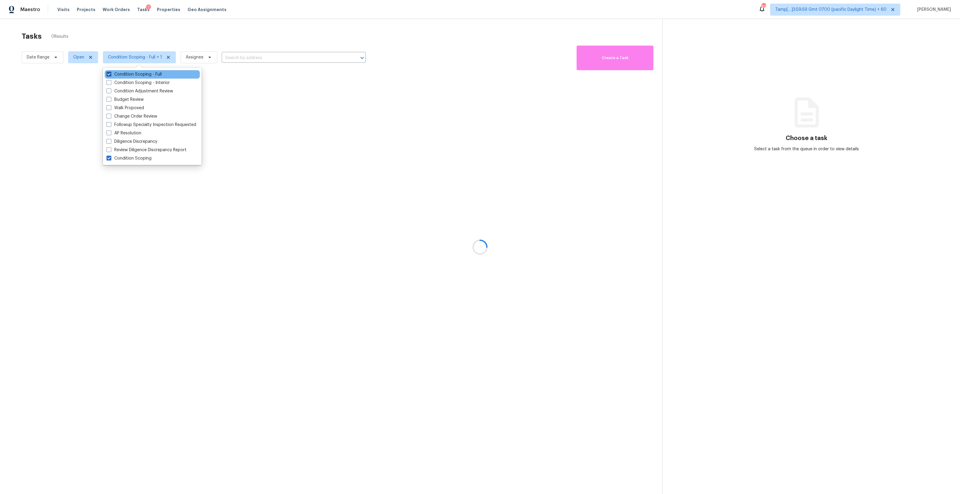
click at [136, 73] on label "Condition Scoping - Full" at bounding box center [134, 74] width 55 height 6
click at [110, 73] on input "Condition Scoping - Full" at bounding box center [109, 73] width 4 height 4
checkbox input "false"
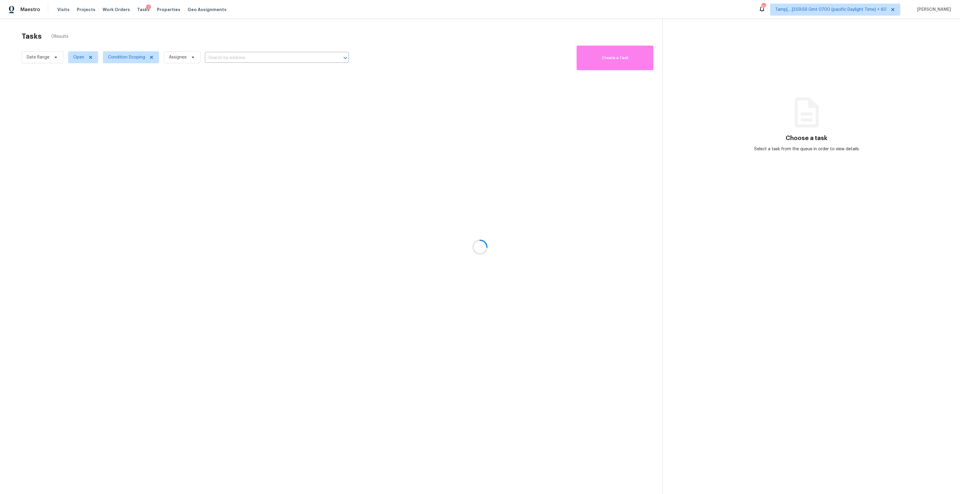
click at [221, 47] on div at bounding box center [480, 247] width 960 height 494
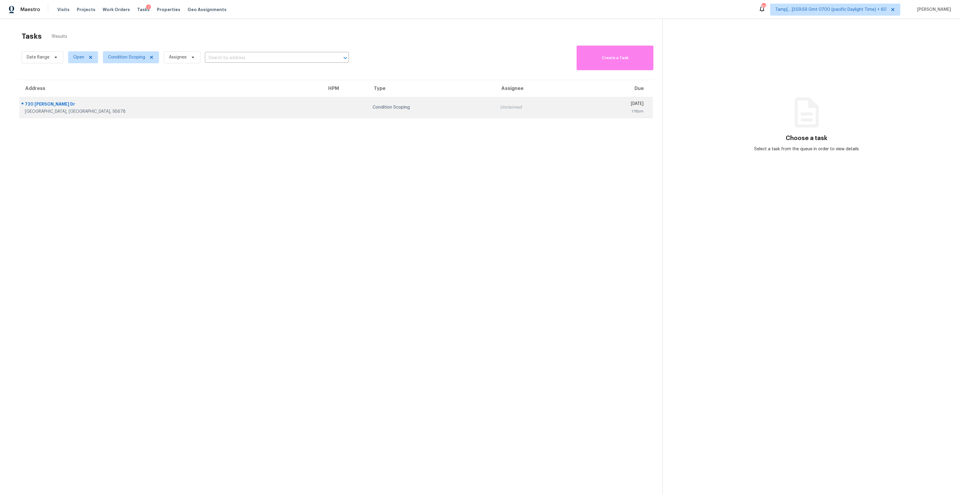
click at [495, 116] on td "Unclaimed" at bounding box center [537, 107] width 85 height 21
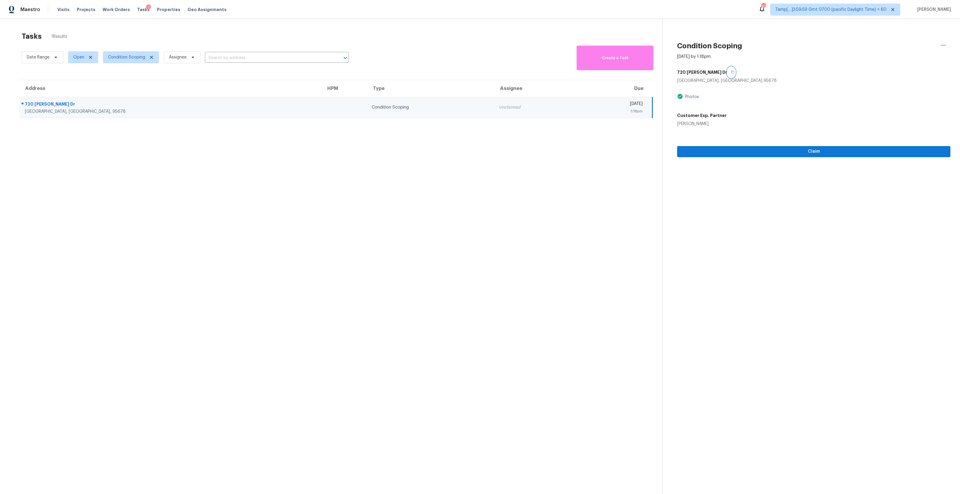
click at [731, 72] on icon "button" at bounding box center [733, 73] width 4 height 4
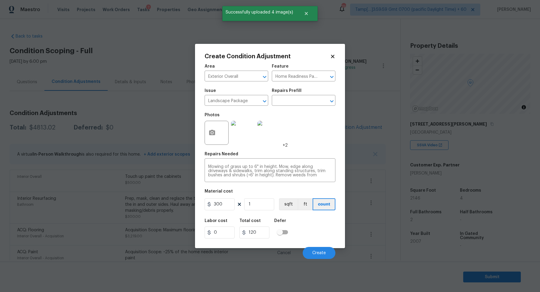
type input "300"
click at [312, 216] on div "Labor cost 0 Total cost 300 Defer" at bounding box center [270, 228] width 131 height 27
click at [315, 248] on button "Create" at bounding box center [319, 253] width 33 height 12
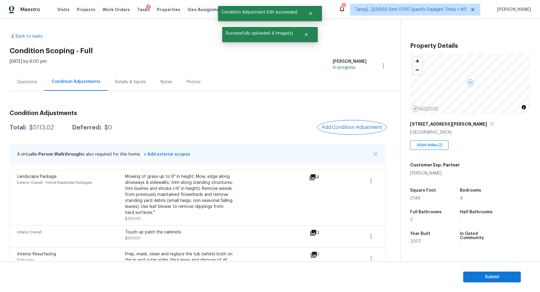
click at [361, 128] on span "Add Condition Adjustment" at bounding box center [352, 127] width 61 height 5
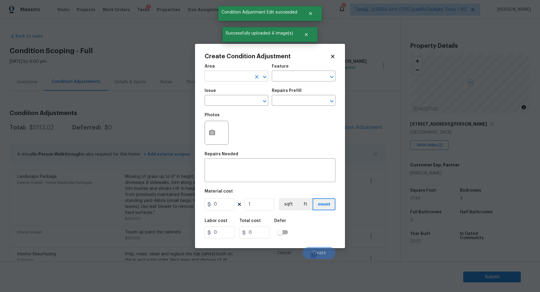
click at [231, 74] on input "text" at bounding box center [228, 76] width 47 height 9
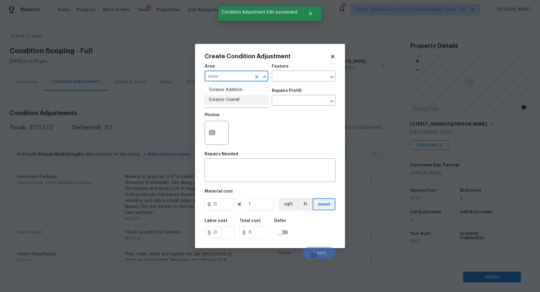
click at [237, 98] on li "Exterior Overall" at bounding box center [237, 100] width 64 height 10
type input "Exterior Overall"
click at [237, 98] on input "text" at bounding box center [228, 100] width 47 height 9
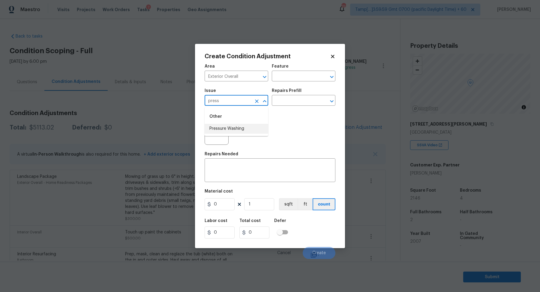
click at [211, 130] on li "Pressure Washing" at bounding box center [237, 129] width 64 height 10
click at [234, 102] on input "Pressure Washing" at bounding box center [228, 100] width 47 height 9
type input "Pressure Washing"
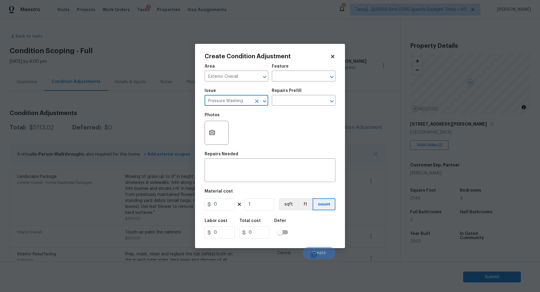
click at [248, 185] on div "Area Exterior Overall ​ Feature ​ Issue Pressure Washing ​ Repairs Prefill ​ Ph…" at bounding box center [270, 160] width 131 height 198
click at [250, 180] on div "x ​" at bounding box center [270, 171] width 131 height 22
paste textarea "Pressure Washing"
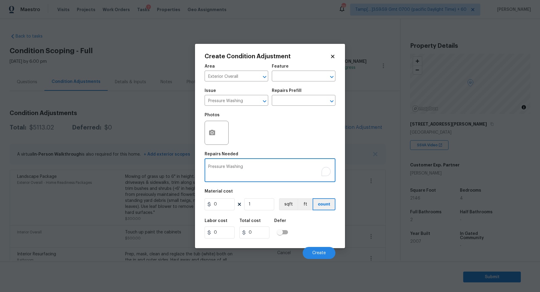
type textarea "Pressure Washing"
click at [219, 207] on input "0" at bounding box center [220, 204] width 30 height 12
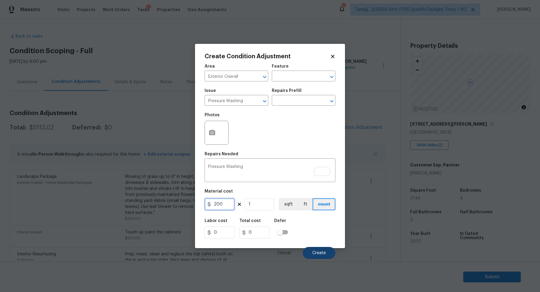
type input "200"
click at [309, 252] on button "Create" at bounding box center [319, 253] width 33 height 12
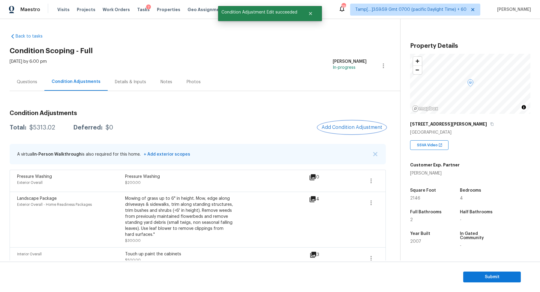
click at [356, 128] on span "Add Condition Adjustment" at bounding box center [352, 127] width 61 height 5
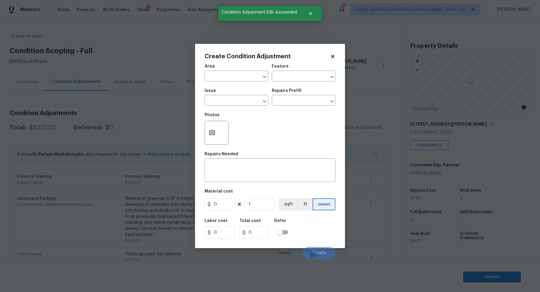
click at [233, 71] on div "Area" at bounding box center [237, 68] width 64 height 8
click at [233, 75] on input "text" at bounding box center [228, 76] width 47 height 9
click at [223, 101] on li "Exterior Overall" at bounding box center [237, 100] width 64 height 10
type input "Exterior Overall"
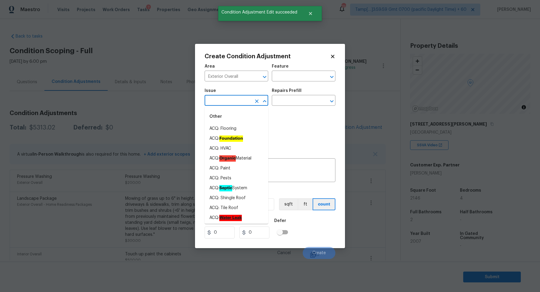
click at [223, 101] on input "text" at bounding box center [228, 100] width 47 height 9
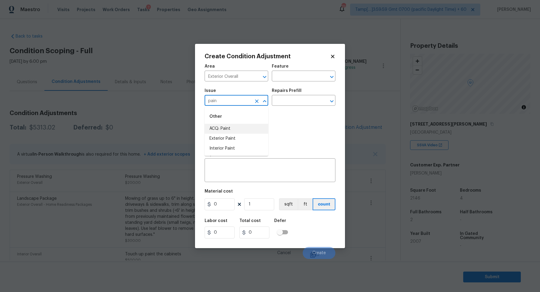
click at [224, 132] on li "ACQ: Paint" at bounding box center [237, 129] width 64 height 10
type input "ACQ: Paint"
click at [302, 102] on input "text" at bounding box center [295, 100] width 47 height 9
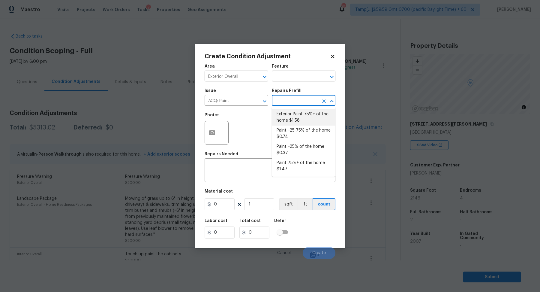
click at [300, 111] on li "Exterior Paint 75%+ of the home $1.58" at bounding box center [304, 117] width 64 height 16
type input "Acquisition"
type textarea "Acquisition Scope: 75%+ of the home exterior will likely require paint"
type input "1.58"
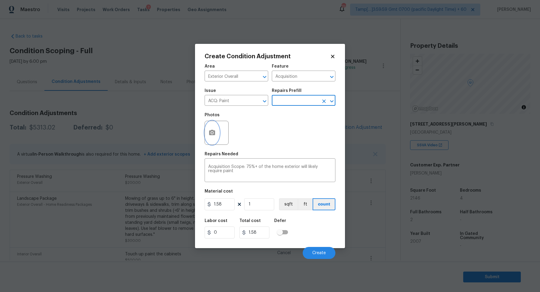
click at [215, 131] on icon "button" at bounding box center [212, 132] width 6 height 5
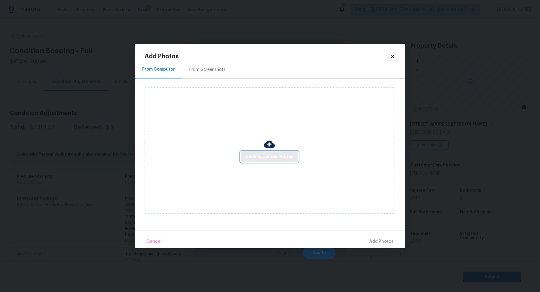
click at [248, 159] on span "Click to Upload Photos" at bounding box center [269, 157] width 48 height 8
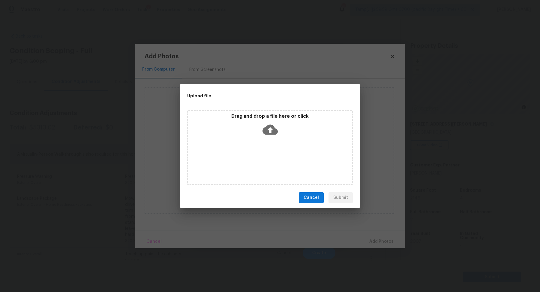
click at [278, 125] on div "Drag and drop a file here or click" at bounding box center [270, 126] width 164 height 26
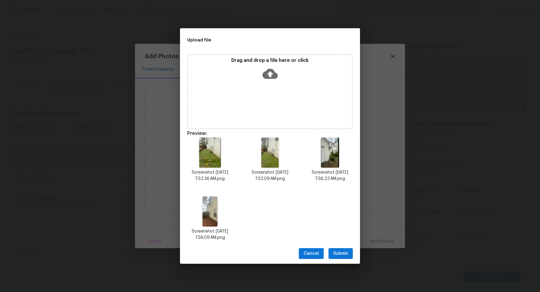
click at [343, 247] on div "Cancel Submit" at bounding box center [270, 253] width 180 height 21
click at [344, 254] on span "Submit" at bounding box center [340, 254] width 15 height 8
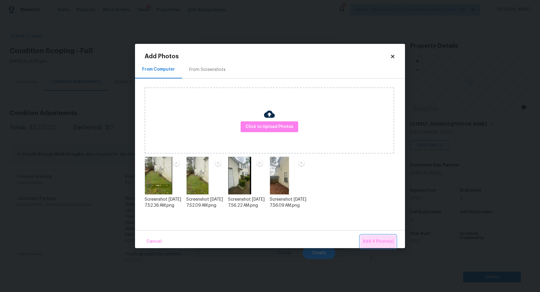
click at [377, 237] on button "Add 4 Photo(s)" at bounding box center [378, 241] width 36 height 13
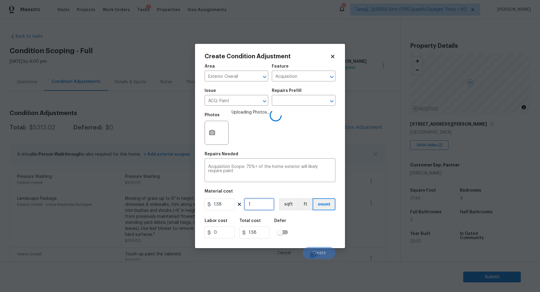
click at [258, 204] on input "1" at bounding box center [259, 204] width 30 height 12
type input "2"
type input "3.16"
type input "21"
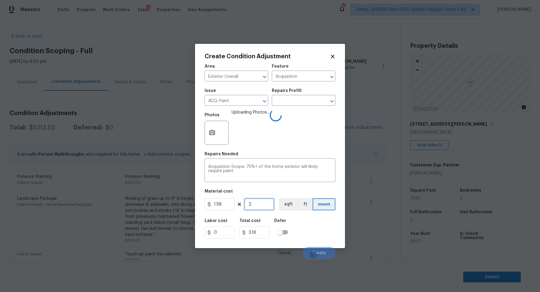
type input "33.18"
type input "214"
type input "338.12"
type input "2146"
type input "3390.68"
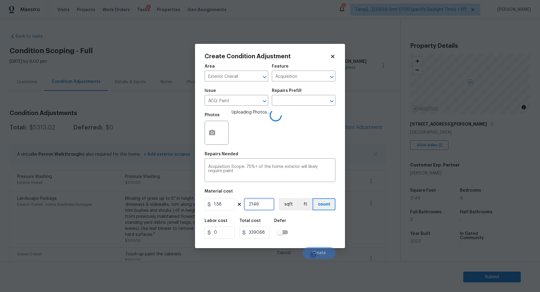
type input "2146"
click at [305, 220] on div "Labor cost 0 Total cost 3390.68 Defer" at bounding box center [270, 228] width 131 height 27
click at [314, 224] on div "Labor cost 0 Total cost 3390.68 Defer" at bounding box center [270, 228] width 131 height 27
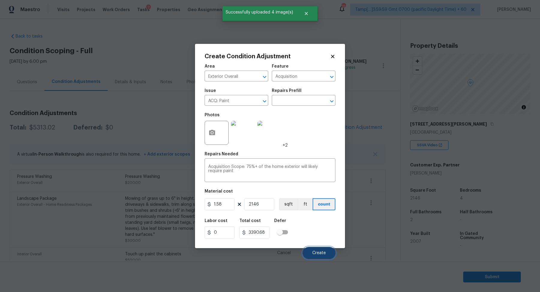
click at [314, 248] on button "Create" at bounding box center [319, 253] width 33 height 12
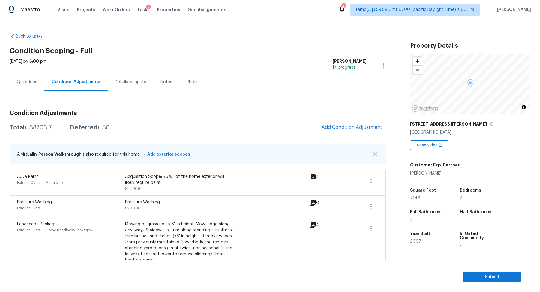
click at [366, 118] on div "Condition Adjustments Total: $8703.7 Deferred: $0 Add Condition Adjustment A vi…" at bounding box center [198, 239] width 376 height 268
click at [356, 126] on span "Add Condition Adjustment" at bounding box center [352, 127] width 61 height 5
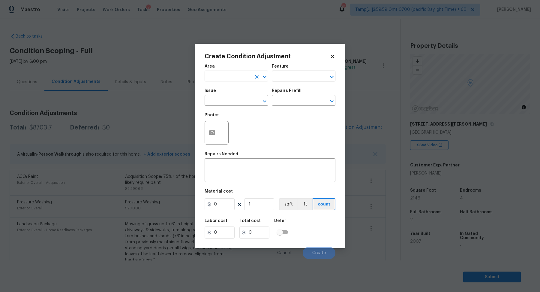
click at [211, 72] on input "text" at bounding box center [228, 76] width 47 height 9
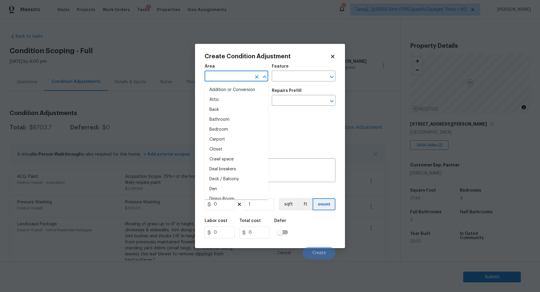
click at [156, 71] on body "Maestro Visits Projects Work Orders Tasks 7 Properties Geo Assignments 791 Tamp…" at bounding box center [270, 146] width 540 height 292
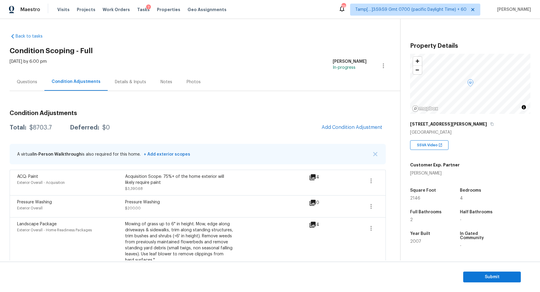
click at [42, 128] on div "$8703.7" at bounding box center [40, 128] width 23 height 6
copy div "$8703.7"
click at [25, 82] on div "Questions" at bounding box center [27, 82] width 20 height 6
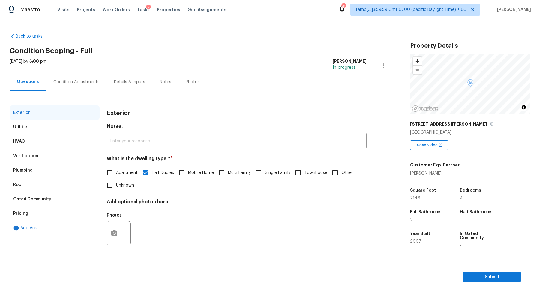
click at [46, 151] on div "Verification" at bounding box center [55, 156] width 90 height 14
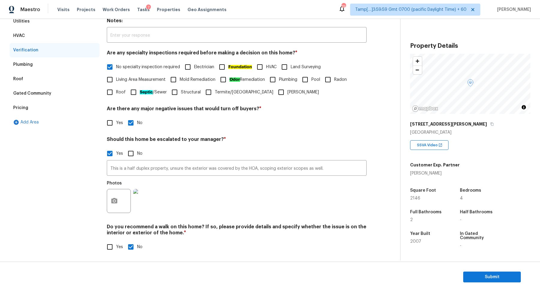
scroll to position [107, 0]
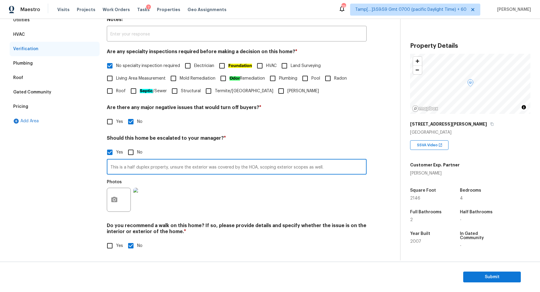
drag, startPoint x: 119, startPoint y: 167, endPoint x: 387, endPoint y: 170, distance: 268.0
click at [387, 170] on div "Back to tasks Condition Scoping - Full Thu, Aug 28 2025 by 6:00 pm Hariharan GV…" at bounding box center [205, 91] width 391 height 339
click at [218, 157] on div "Yes No" at bounding box center [237, 152] width 260 height 13
click at [331, 170] on input "This is a half duplex property, unsure the exterior was covered by the HOA, sco…" at bounding box center [237, 167] width 260 height 14
click at [169, 167] on input "This is a half duplex property, unsure the exterior was covered by the HOA, sco…" at bounding box center [237, 167] width 260 height 14
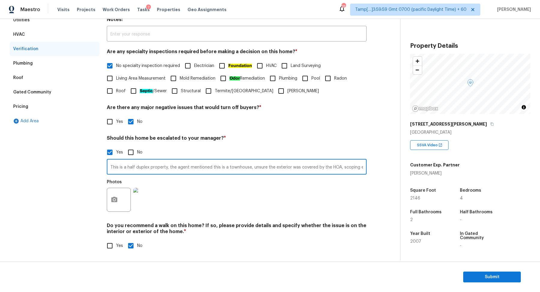
click at [277, 143] on div "Should this home be escalated to your manager? * Yes No This is a half duplex p…" at bounding box center [237, 175] width 260 height 80
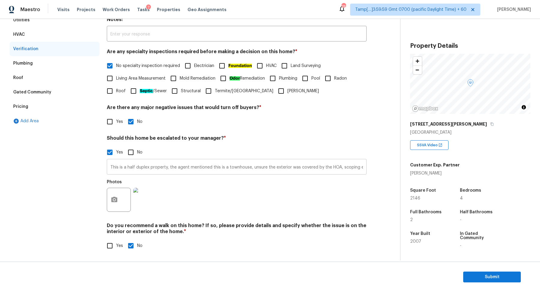
scroll to position [0, 41]
click at [313, 134] on div "Verification Notes: ​ Are any specialty inspections required before making a de…" at bounding box center [237, 128] width 260 height 260
click at [365, 168] on input "This is a half duplex property, the agent mentioned this is a townhouse, unsure…" at bounding box center [237, 167] width 260 height 14
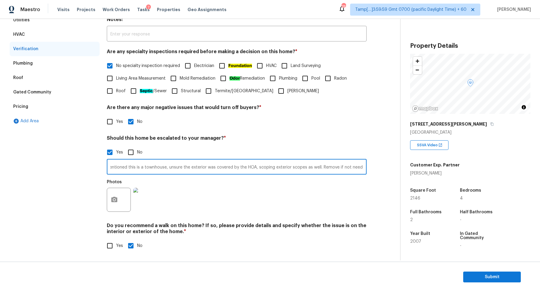
scroll to position [0, 86]
type input "This is a half duplex property, the agent mentioned this is a townhouse, unsure…"
click at [405, 148] on div "Property Details © Mapbox © OpenStreetMap Improve this map 1040 E Crimm Rd San …" at bounding box center [466, 168] width 130 height 298
drag, startPoint x: 119, startPoint y: 167, endPoint x: 444, endPoint y: 167, distance: 325.3
click at [444, 167] on div "Back to tasks Condition Scoping - Full Thu, Aug 28 2025 by 6:00 pm Hariharan GV…" at bounding box center [270, 139] width 540 height 241
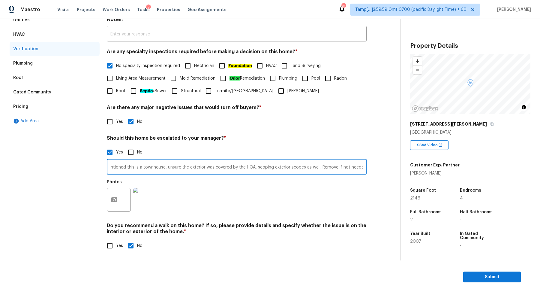
scroll to position [0, 0]
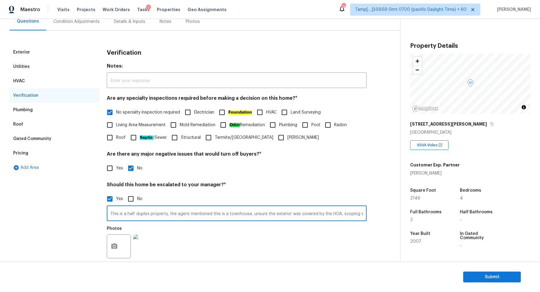
click at [41, 155] on div "Pricing" at bounding box center [55, 153] width 90 height 14
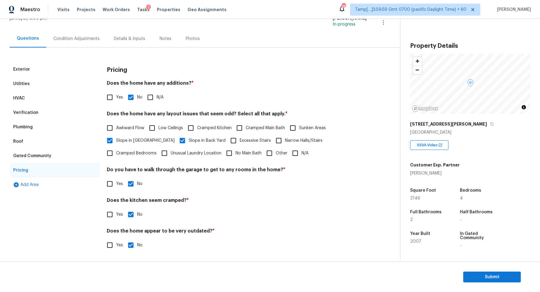
scroll to position [43, 0]
click at [35, 74] on div "Exterior" at bounding box center [55, 70] width 90 height 14
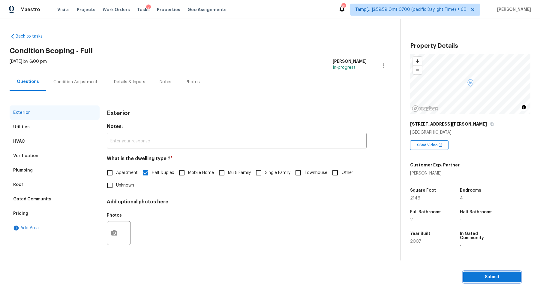
click at [465, 271] on button "Submit" at bounding box center [492, 276] width 58 height 11
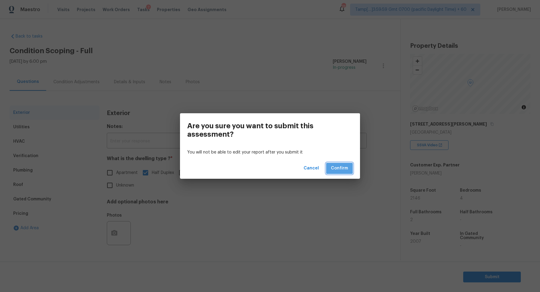
click at [337, 167] on span "Confirm" at bounding box center [339, 168] width 17 height 8
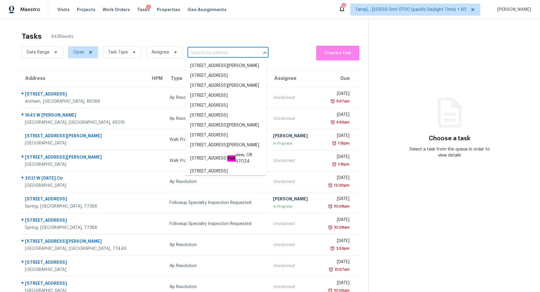
click at [202, 51] on input "text" at bounding box center [220, 52] width 64 height 9
paste input "231 Dodson Rd, Mebane, NC 27302"
type input "231 Dodson Rd, Mebane, NC 27302"
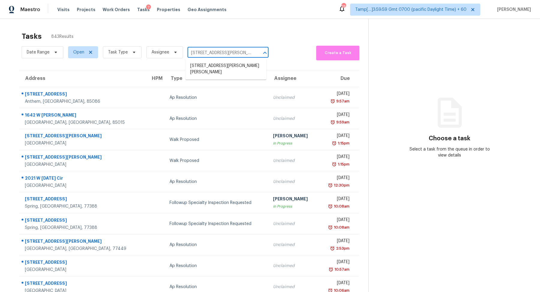
scroll to position [0, 8]
click at [223, 61] on li "231 Dodson Rd, Mebane, NC 27302" at bounding box center [225, 69] width 81 height 16
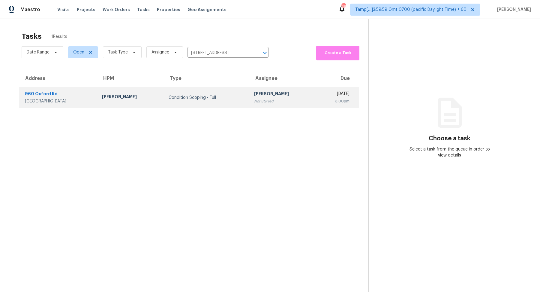
click at [201, 99] on div "Condition Scoping - Full" at bounding box center [207, 98] width 76 height 6
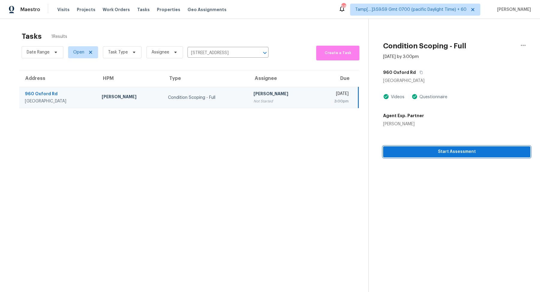
click at [410, 151] on span "Start Assessment" at bounding box center [457, 152] width 138 height 8
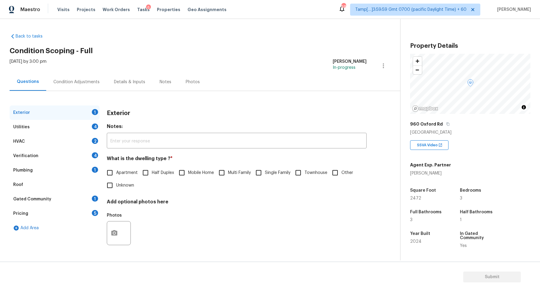
click at [259, 171] on input "Single Family" at bounding box center [258, 172] width 13 height 13
checkbox input "true"
click at [78, 129] on div "Utilities 4" at bounding box center [55, 127] width 90 height 14
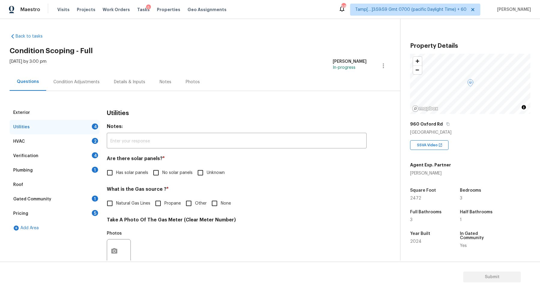
click at [168, 173] on span "No solar panels" at bounding box center [177, 173] width 30 height 6
click at [162, 173] on input "No solar panels" at bounding box center [156, 172] width 13 height 13
checkbox input "true"
click at [131, 206] on label "Natural Gas Lines" at bounding box center [127, 203] width 47 height 13
click at [116, 206] on input "Natural Gas Lines" at bounding box center [110, 203] width 13 height 13
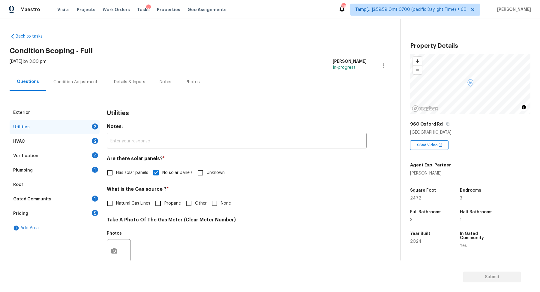
checkbox input "true"
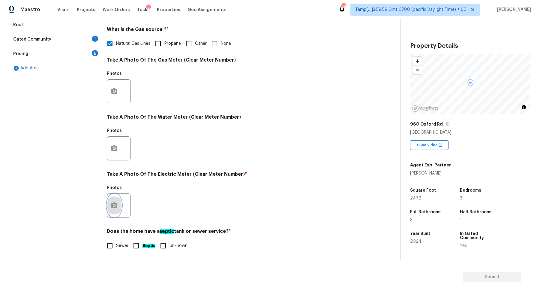
click at [115, 203] on icon "button" at bounding box center [114, 204] width 6 height 5
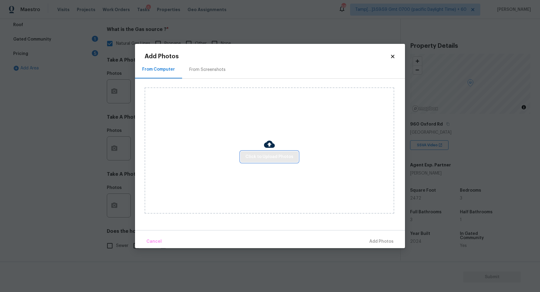
click at [273, 155] on span "Click to Upload Photos" at bounding box center [269, 157] width 48 height 8
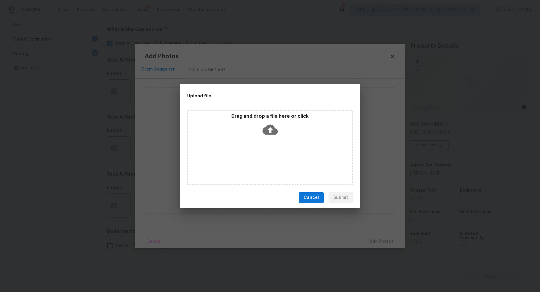
click at [278, 138] on div "Drag and drop a file here or click" at bounding box center [270, 147] width 166 height 75
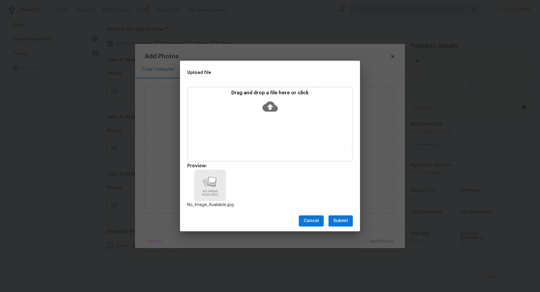
click at [345, 219] on span "Submit" at bounding box center [340, 221] width 15 height 8
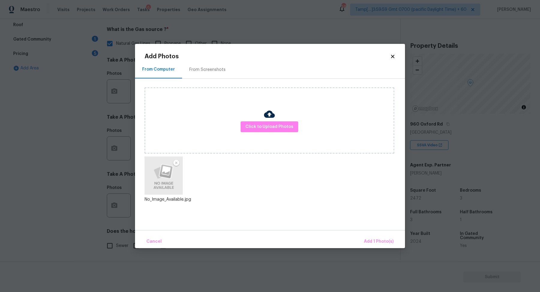
click at [366, 235] on div "Cancel Add 1 Photo(s)" at bounding box center [270, 239] width 270 height 18
click at [373, 244] on span "Add 1 Photo(s)" at bounding box center [379, 242] width 30 height 8
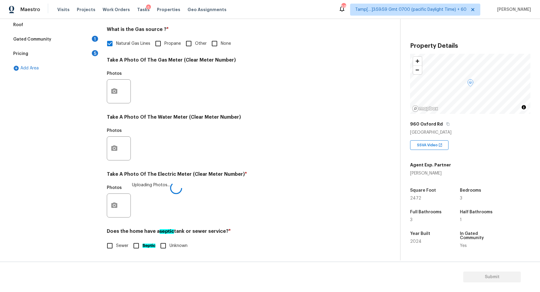
click at [142, 249] on input "Septic" at bounding box center [136, 245] width 13 height 13
checkbox input "true"
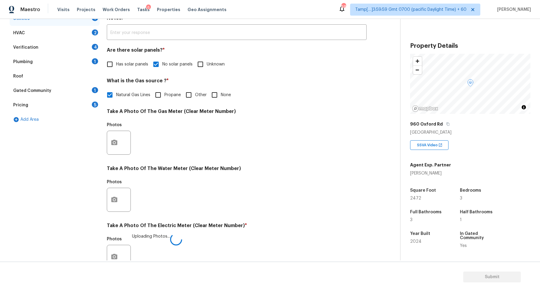
scroll to position [59, 0]
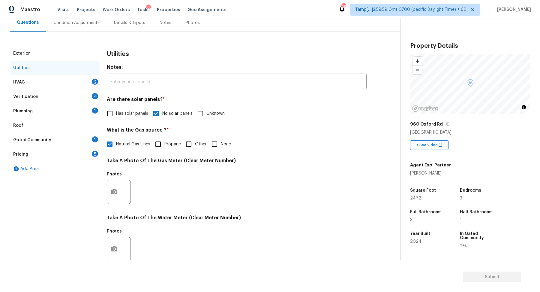
click at [88, 83] on div "HVAC 2" at bounding box center [55, 82] width 90 height 14
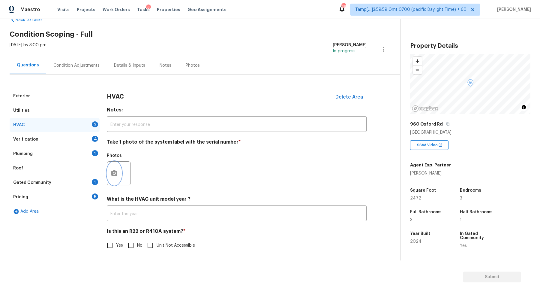
click at [109, 170] on button "button" at bounding box center [114, 172] width 14 height 23
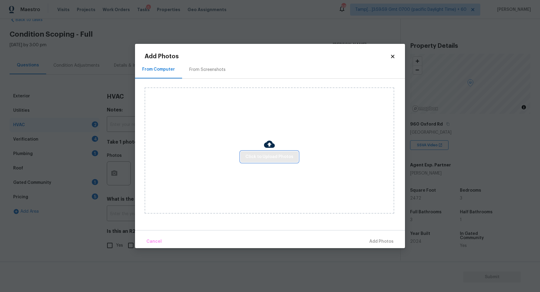
click at [265, 159] on span "Click to Upload Photos" at bounding box center [269, 157] width 48 height 8
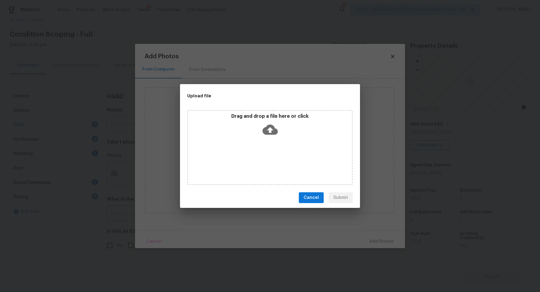
click at [272, 140] on div "Drag and drop a file here or click" at bounding box center [270, 147] width 166 height 75
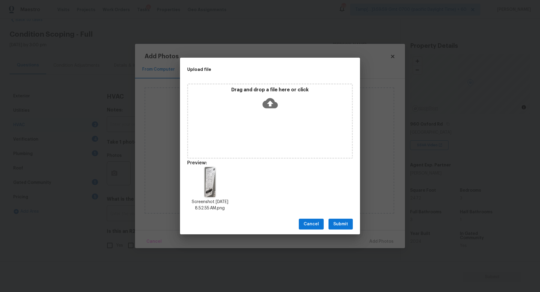
click at [351, 221] on button "Submit" at bounding box center [341, 223] width 24 height 11
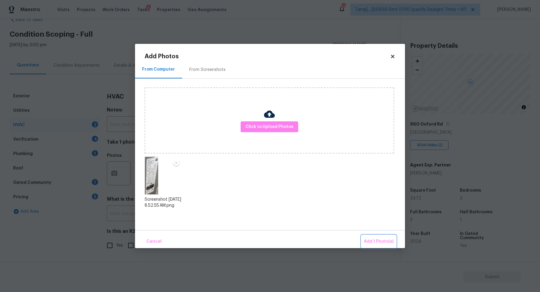
click at [376, 239] on span "Add 1 Photo(s)" at bounding box center [379, 242] width 30 height 8
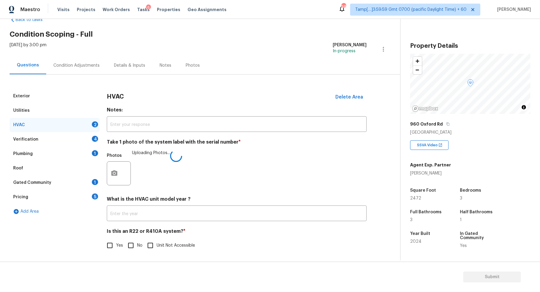
click at [136, 247] on input "No" at bounding box center [131, 245] width 13 height 13
checkbox input "true"
click at [114, 247] on input "Yes" at bounding box center [110, 245] width 13 height 13
checkbox input "true"
checkbox input "false"
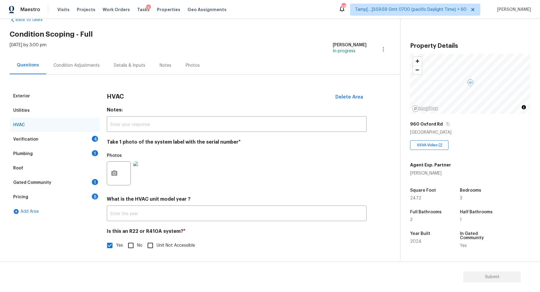
click at [145, 181] on img at bounding box center [145, 173] width 24 height 24
click at [83, 141] on div "Verification 4" at bounding box center [55, 139] width 90 height 14
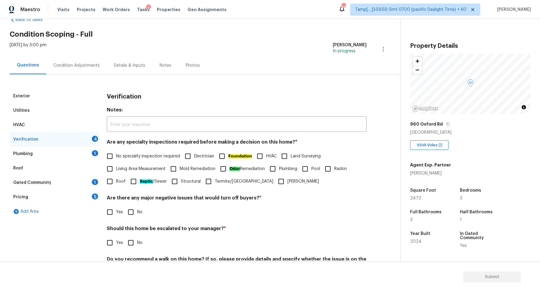
click at [114, 155] on input "No specialty inspection required" at bounding box center [110, 156] width 13 height 13
checkbox input "true"
click at [136, 209] on input "No" at bounding box center [131, 212] width 13 height 13
checkbox input "true"
click at [130, 245] on input "No" at bounding box center [131, 242] width 13 height 13
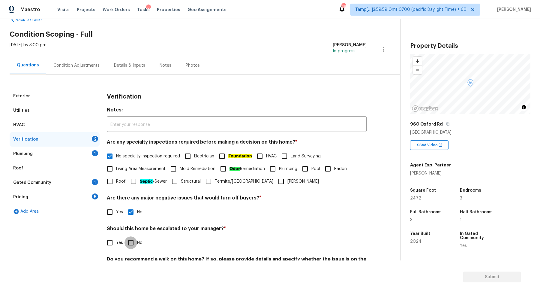
checkbox input "true"
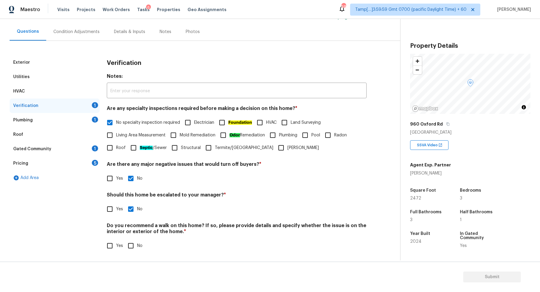
click at [138, 244] on span "No" at bounding box center [139, 245] width 5 height 6
click at [137, 244] on input "No" at bounding box center [131, 245] width 13 height 13
checkbox input "true"
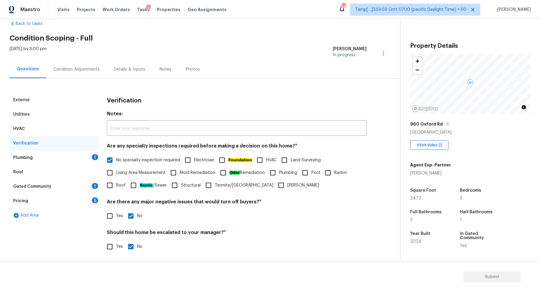
click at [85, 161] on div "Plumbing 1" at bounding box center [55, 157] width 90 height 14
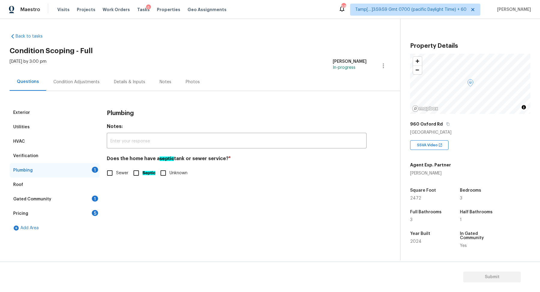
scroll to position [0, 0]
click at [117, 181] on div "Plumbing Notes: ​ Does the home have a septic tank or sewer service? * Sewer Se…" at bounding box center [237, 145] width 260 height 81
click at [140, 173] on input "Septic" at bounding box center [136, 173] width 13 height 13
checkbox input "true"
click at [80, 201] on div "Gated Community 1" at bounding box center [55, 199] width 90 height 14
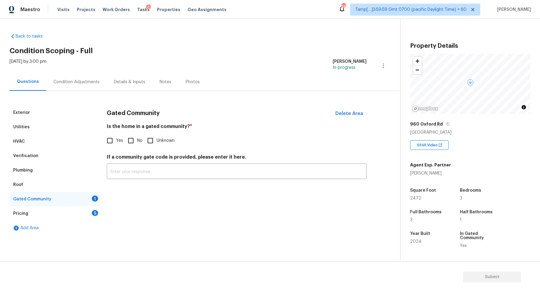
click at [130, 146] on input "No" at bounding box center [131, 140] width 13 height 13
checkbox input "true"
click at [98, 210] on div "Pricing 5" at bounding box center [55, 213] width 90 height 14
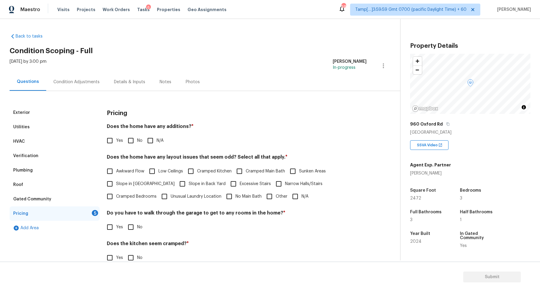
click at [47, 198] on div "Gated Community" at bounding box center [32, 199] width 38 height 6
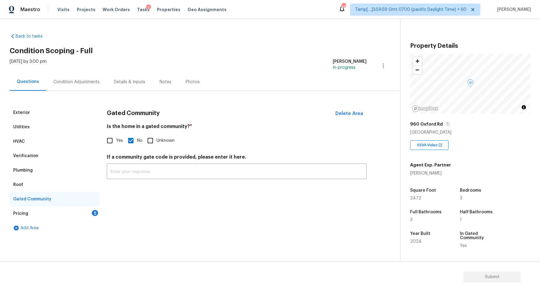
click at [111, 140] on input "Yes" at bounding box center [110, 140] width 13 height 13
checkbox input "true"
checkbox input "false"
click at [90, 209] on div "Pricing 5" at bounding box center [55, 213] width 90 height 14
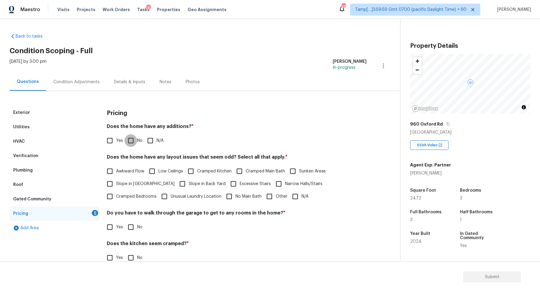
click at [130, 143] on input "No" at bounding box center [131, 140] width 13 height 13
checkbox input "true"
click at [136, 179] on label "Slope in Front Yard" at bounding box center [139, 183] width 71 height 13
click at [116, 179] on input "Slope in Front Yard" at bounding box center [110, 183] width 13 height 13
checkbox input "true"
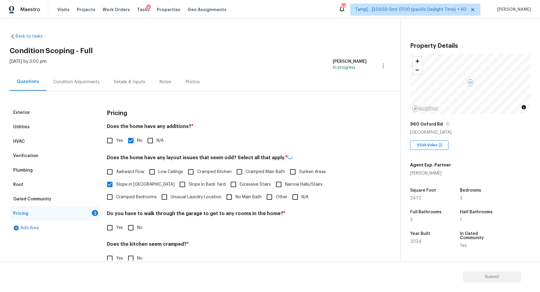
click at [176, 183] on input "Slope in Back Yard" at bounding box center [182, 184] width 13 height 13
checkbox input "true"
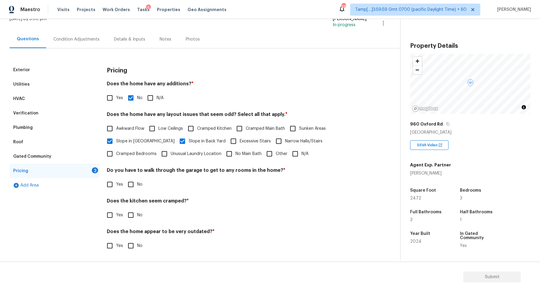
click at [138, 182] on span "No" at bounding box center [139, 184] width 5 height 6
click at [137, 182] on input "No" at bounding box center [131, 184] width 13 height 13
checkbox input "true"
click at [125, 209] on input "No" at bounding box center [131, 215] width 13 height 13
checkbox input "true"
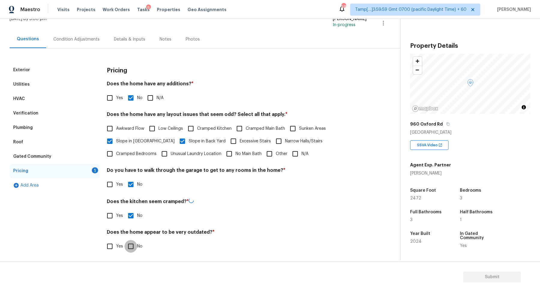
click at [125, 240] on input "No" at bounding box center [131, 246] width 13 height 13
checkbox input "true"
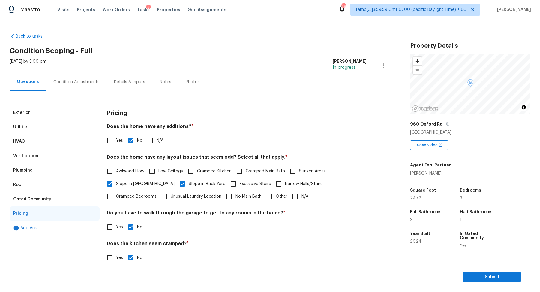
click at [71, 82] on div "Condition Adjustments" at bounding box center [76, 82] width 46 height 6
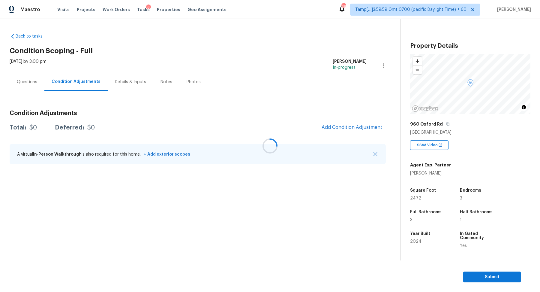
click at [338, 129] on div at bounding box center [270, 146] width 540 height 292
click at [345, 126] on span "Add Condition Adjustment" at bounding box center [352, 127] width 61 height 5
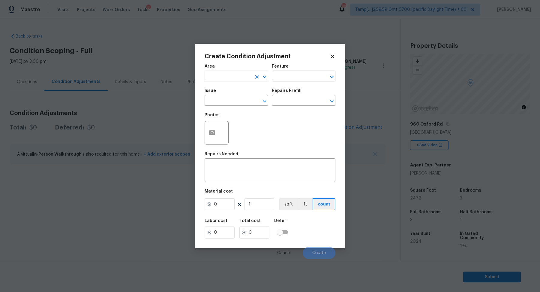
click at [213, 79] on input "text" at bounding box center [228, 76] width 47 height 9
click at [218, 102] on li "Interior Overall" at bounding box center [237, 100] width 64 height 10
type input "Interior Overall"
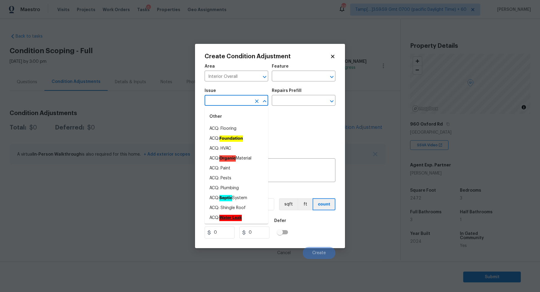
click at [218, 102] on input "text" at bounding box center [228, 100] width 47 height 9
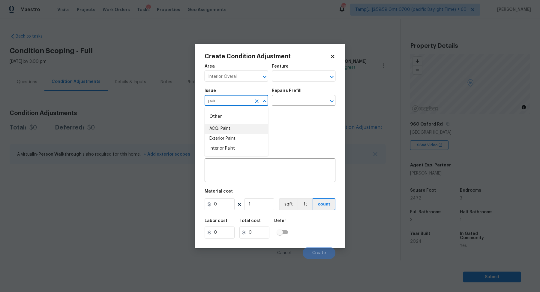
click at [209, 130] on li "ACQ: Paint" at bounding box center [237, 129] width 64 height 10
type input "ACQ: Paint"
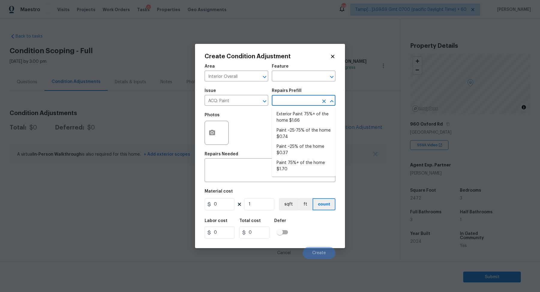
click at [300, 96] on input "text" at bounding box center [295, 100] width 47 height 9
click at [283, 146] on li "Paint ~25% of the home $0.37" at bounding box center [304, 150] width 64 height 16
type input "Acquisition"
type textarea "Acquisition Scope: ~25% of the home needs interior paint"
type input "0.37"
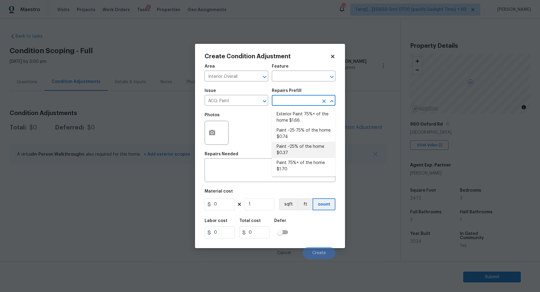
type input "0.37"
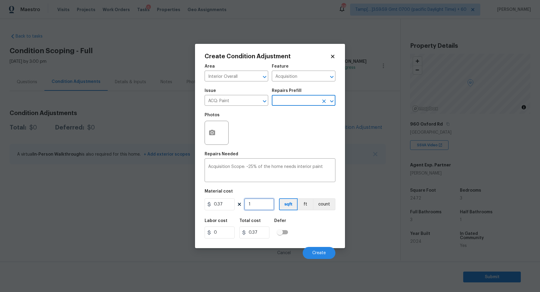
click at [261, 208] on input "1" at bounding box center [259, 204] width 30 height 12
type input "2"
type input "0.74"
type input "24"
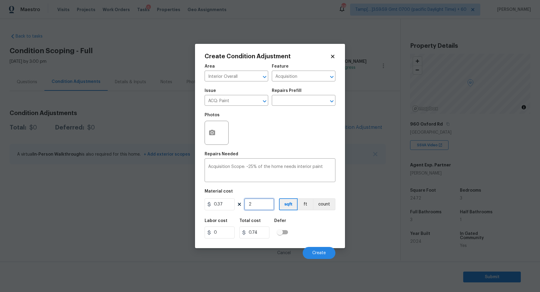
type input "8.88"
type input "247"
type input "91.39"
type input "2472"
type input "914.64"
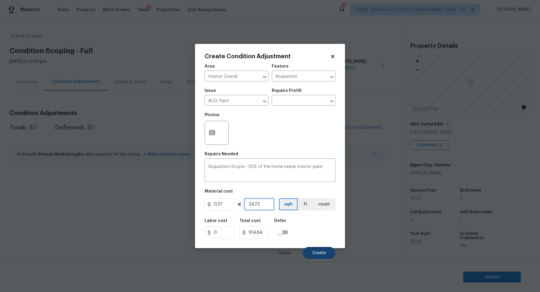
type input "2472"
click at [329, 251] on button "Create" at bounding box center [319, 253] width 33 height 12
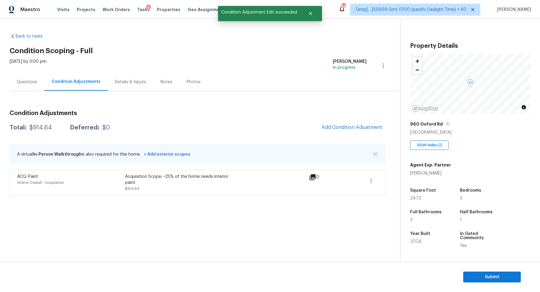
click at [356, 139] on div "Condition Adjustments Total: $914.64 Deferred: $0 Add Condition Adjustment A vi…" at bounding box center [198, 150] width 376 height 90
click at [358, 131] on button "Add Condition Adjustment" at bounding box center [352, 127] width 68 height 13
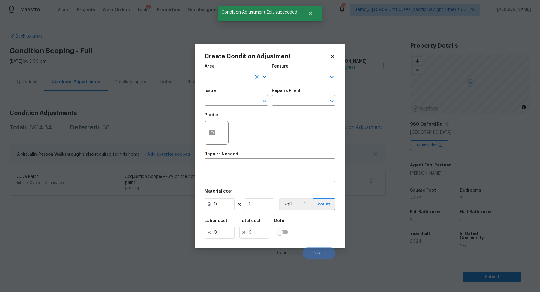
click at [223, 74] on input "text" at bounding box center [228, 76] width 47 height 9
click at [239, 102] on li "Interior Overall" at bounding box center [237, 100] width 64 height 10
type input "Interior Overall"
click at [239, 102] on input "text" at bounding box center [228, 100] width 47 height 9
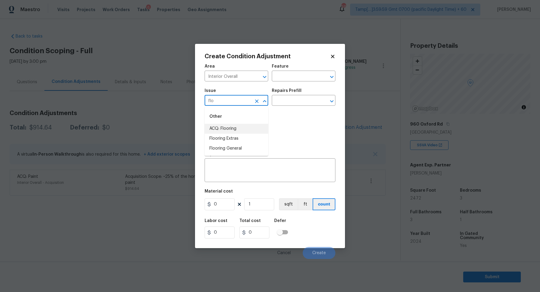
click at [243, 129] on li "ACQ: Flooring" at bounding box center [237, 129] width 64 height 10
type input "ACQ: Flooring"
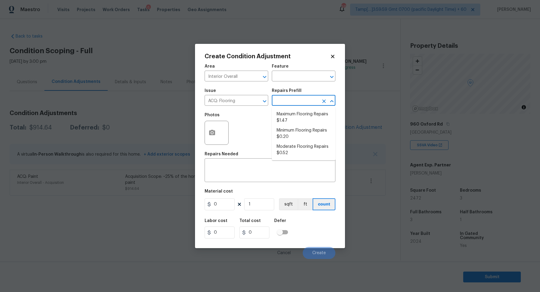
click at [303, 102] on input "text" at bounding box center [295, 100] width 47 height 9
click at [292, 134] on li "Minimum Flooring Repairs $0.20" at bounding box center [304, 133] width 64 height 16
type input "Acquisition"
type textarea "Acquisition Scope: Minimum flooring repairs"
type input "0.2"
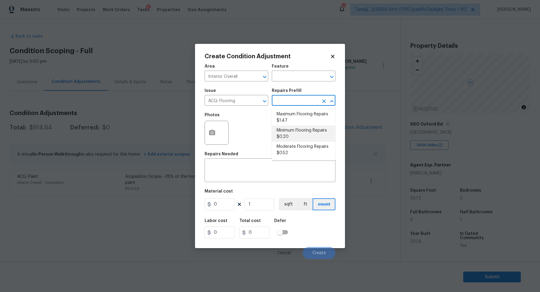
type input "0.2"
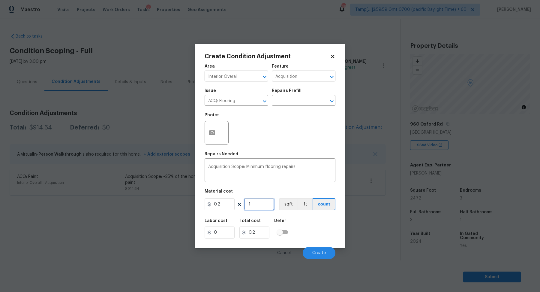
click at [256, 206] on input "1" at bounding box center [259, 204] width 30 height 12
type input "2"
type input "0.4"
type input "24"
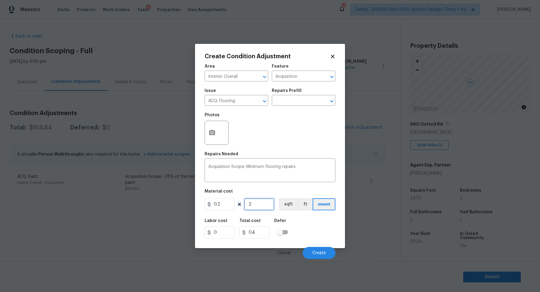
type input "4.8"
type input "247"
type input "49.4"
type input "2472"
type input "494.4"
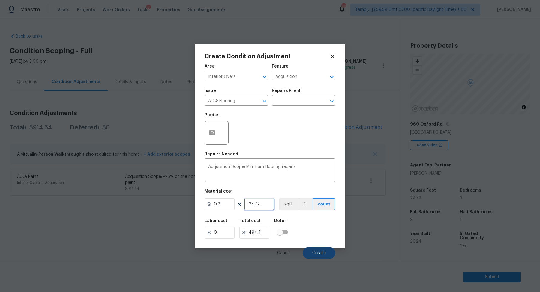
type input "2472"
click at [313, 252] on span "Create" at bounding box center [319, 253] width 14 height 5
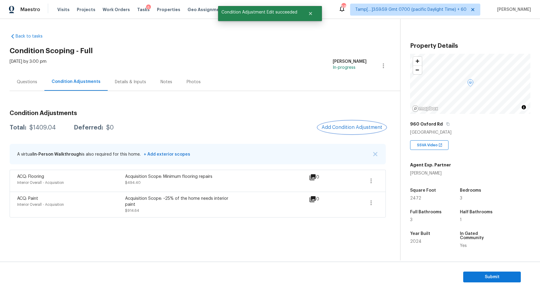
click at [358, 132] on button "Add Condition Adjustment" at bounding box center [352, 127] width 68 height 13
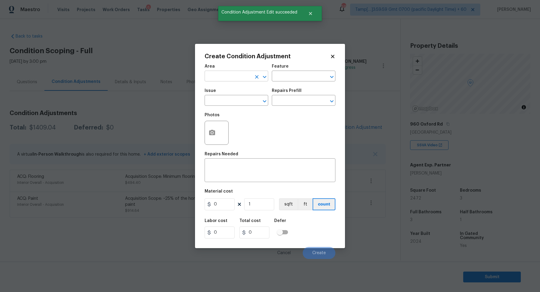
click at [217, 80] on input "text" at bounding box center [228, 76] width 47 height 9
click at [231, 100] on li "Exterior Overall" at bounding box center [237, 100] width 64 height 10
type input "Exterior Overall"
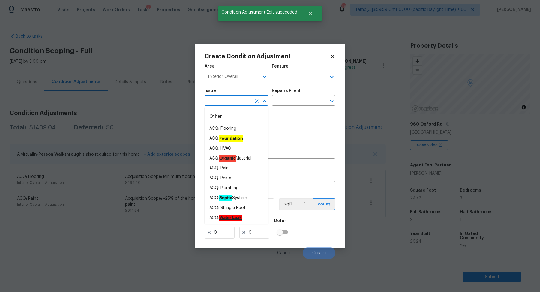
click at [231, 100] on input "text" at bounding box center [228, 100] width 47 height 9
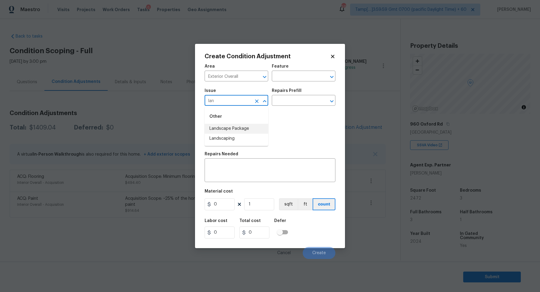
click at [234, 132] on li "Landscape Package" at bounding box center [237, 129] width 64 height 10
type input "Landscape Package"
click at [296, 104] on input "text" at bounding box center [295, 100] width 47 height 9
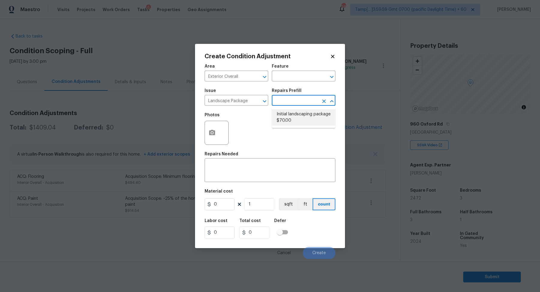
click at [296, 116] on li "Initial landscaping package $70.00" at bounding box center [304, 117] width 64 height 16
type input "Home Readiness Packages"
type textarea "Mowing of grass up to 6" in height. Mow, edge along driveways & sidewalks, trim…"
type input "70"
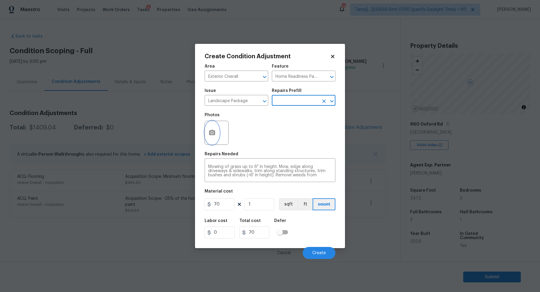
click at [209, 136] on icon "button" at bounding box center [212, 132] width 7 height 7
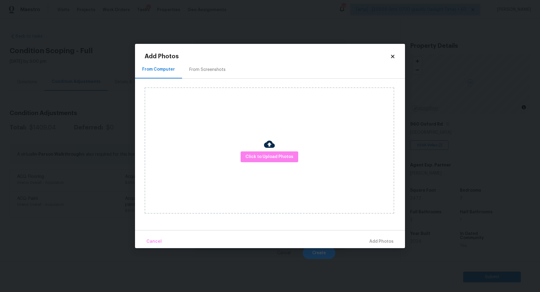
click at [213, 68] on div "From Screenshots" at bounding box center [207, 70] width 36 height 6
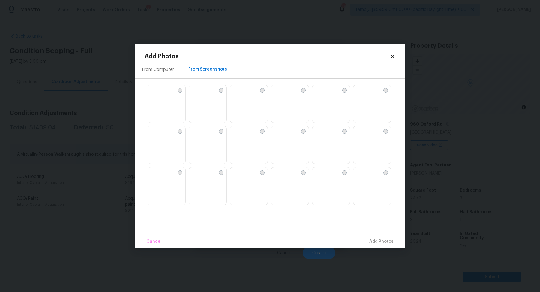
click at [322, 136] on img at bounding box center [317, 131] width 10 height 10
click at [199, 136] on img at bounding box center [194, 131] width 10 height 10
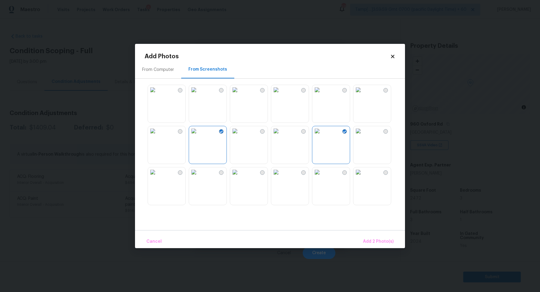
click at [165, 70] on div "From Computer" at bounding box center [158, 70] width 32 height 6
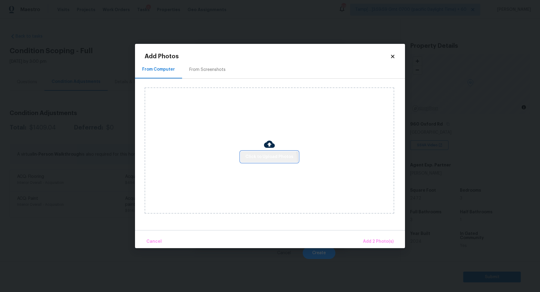
click at [265, 160] on span "Click to Upload Photos" at bounding box center [269, 157] width 48 height 8
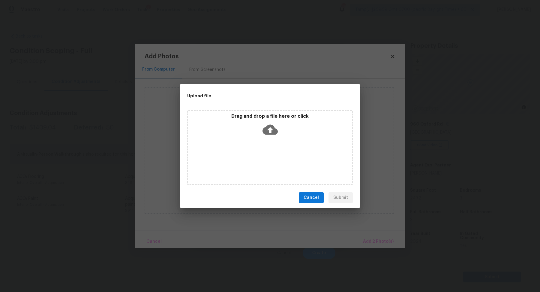
click at [282, 131] on div "Drag and drop a file here or click" at bounding box center [270, 126] width 164 height 26
